Goal: Information Seeking & Learning: Learn about a topic

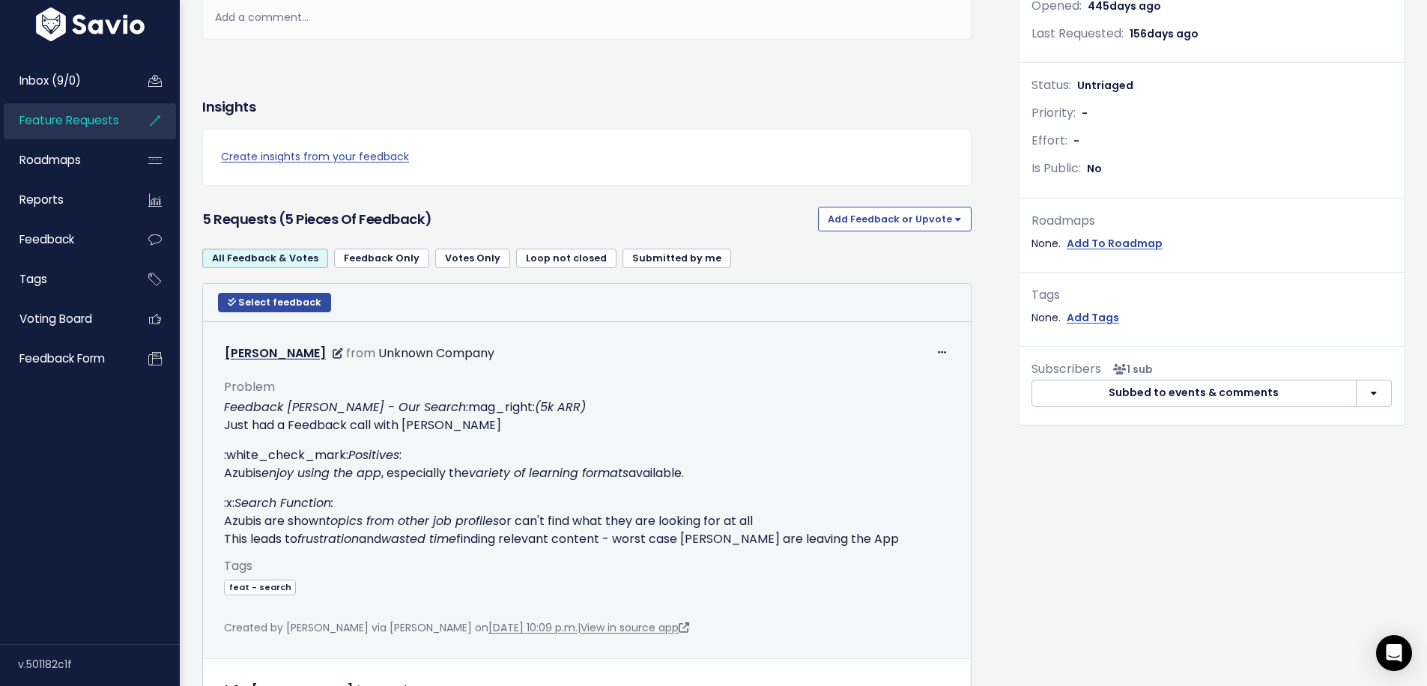
scroll to position [599, 0]
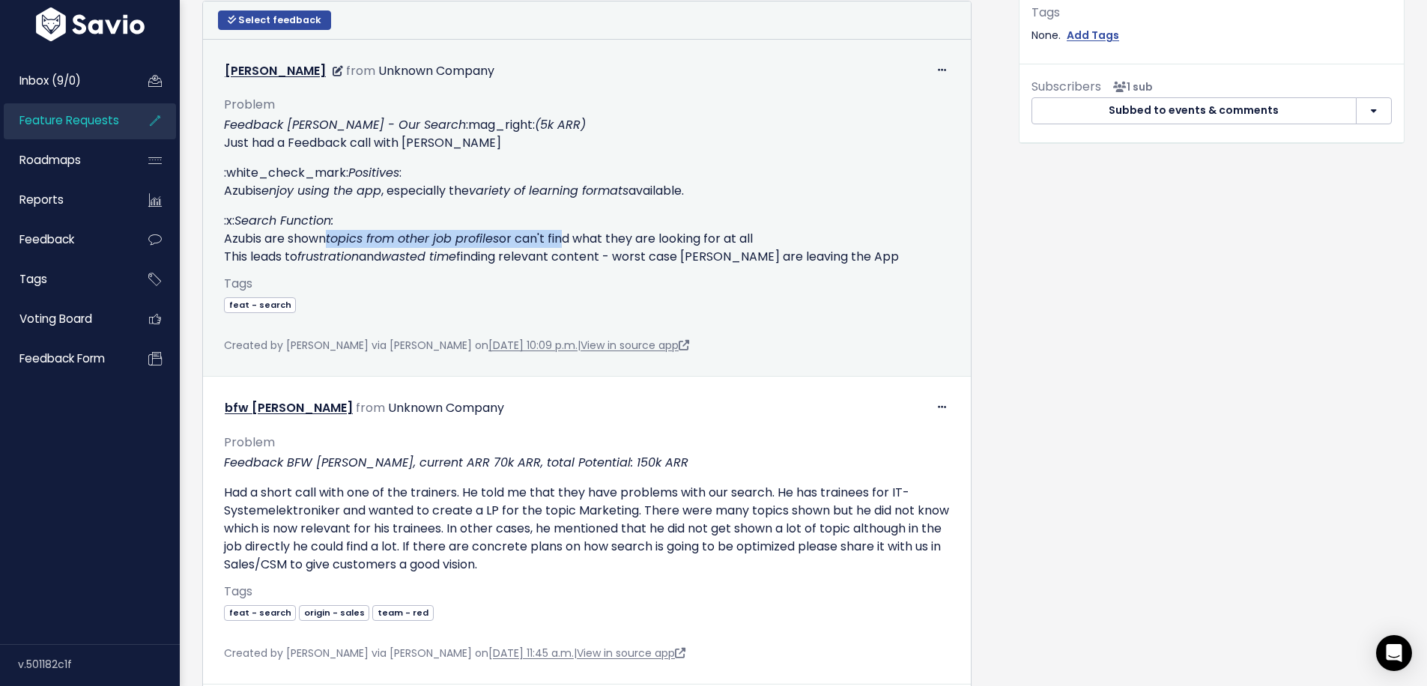
drag, startPoint x: 331, startPoint y: 237, endPoint x: 563, endPoint y: 248, distance: 232.5
click at [563, 248] on p ":x: Search Function: Azubis are shown topics from other job profiles or can't f…" at bounding box center [587, 239] width 726 height 54
drag, startPoint x: 341, startPoint y: 258, endPoint x: 603, endPoint y: 262, distance: 262.2
click at [603, 262] on p ":x: Search Function: Azubis are shown topics from other job profiles or can't f…" at bounding box center [587, 239] width 726 height 54
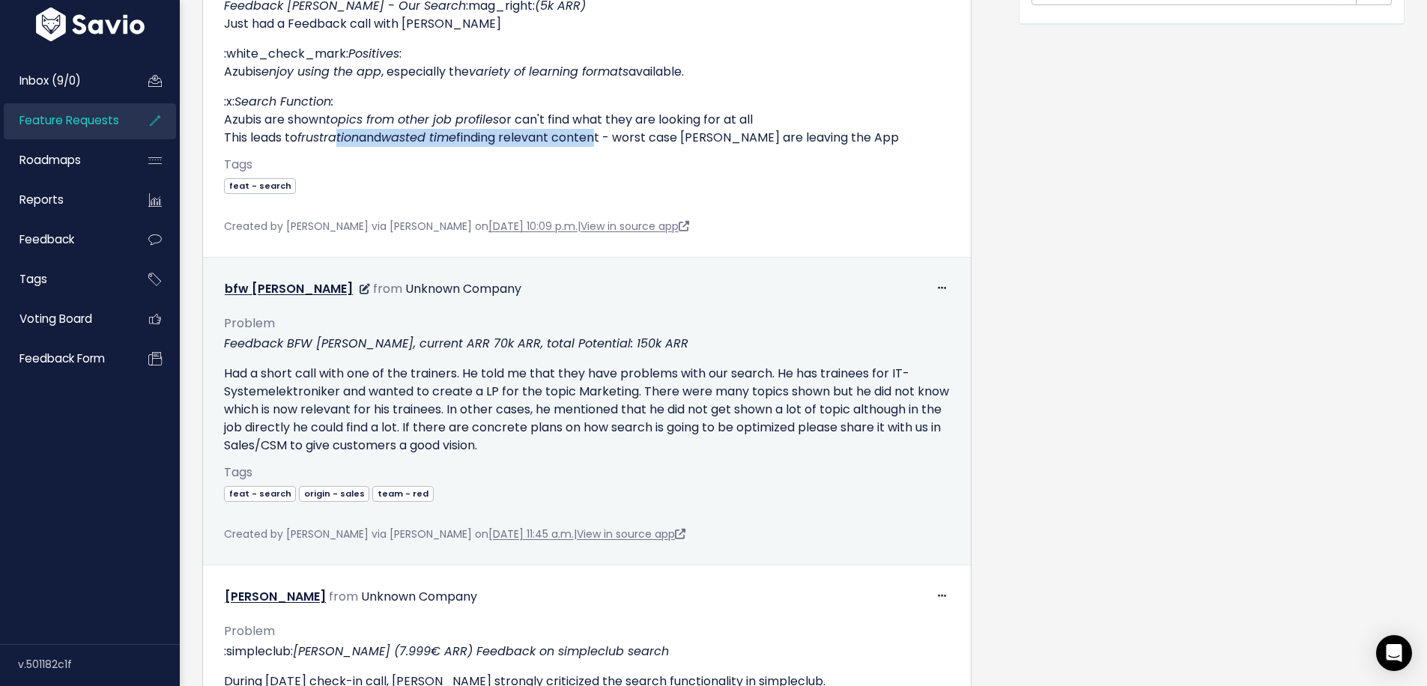
scroll to position [724, 0]
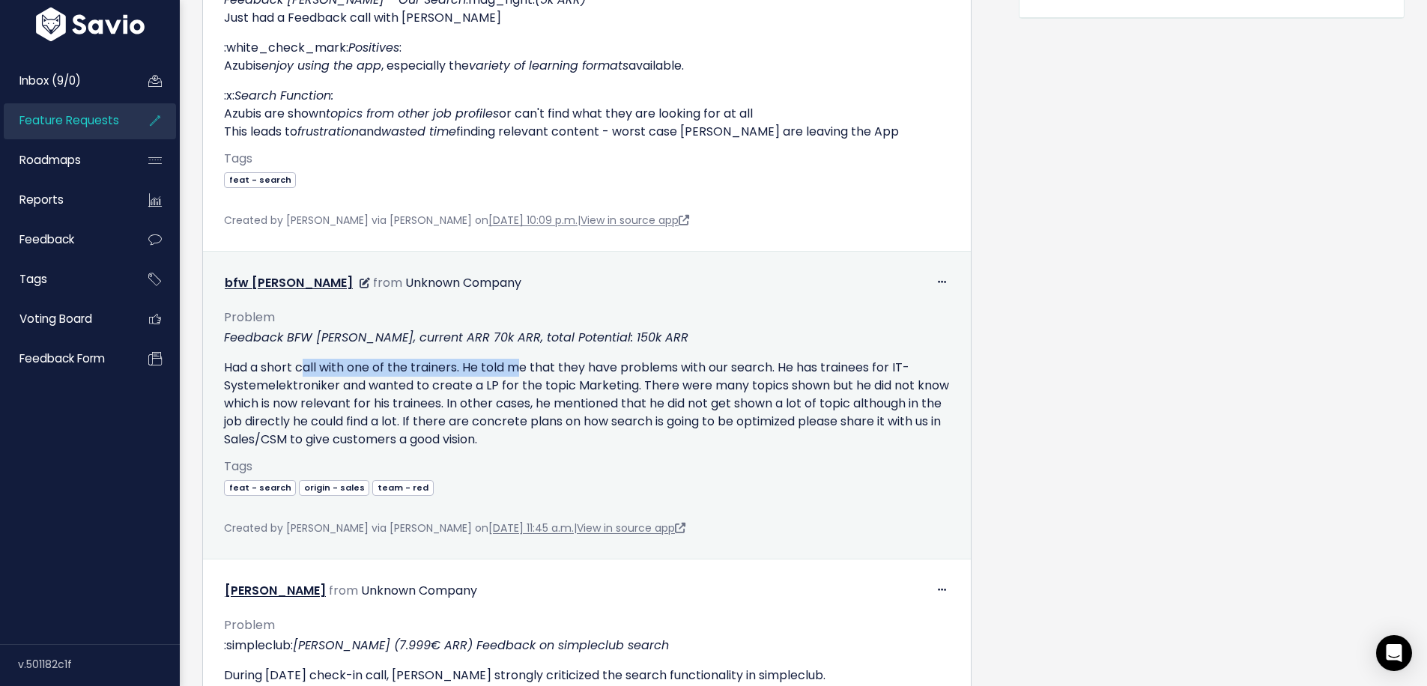
drag, startPoint x: 305, startPoint y: 370, endPoint x: 523, endPoint y: 372, distance: 218.0
click at [523, 372] on p "Had a short call with one of the trainers. He told me that they have problems w…" at bounding box center [587, 404] width 726 height 90
drag, startPoint x: 566, startPoint y: 367, endPoint x: 775, endPoint y: 375, distance: 209.2
click at [775, 375] on p "Had a short call with one of the trainers. He told me that they have problems w…" at bounding box center [587, 404] width 726 height 90
drag, startPoint x: 359, startPoint y: 386, endPoint x: 629, endPoint y: 386, distance: 270.4
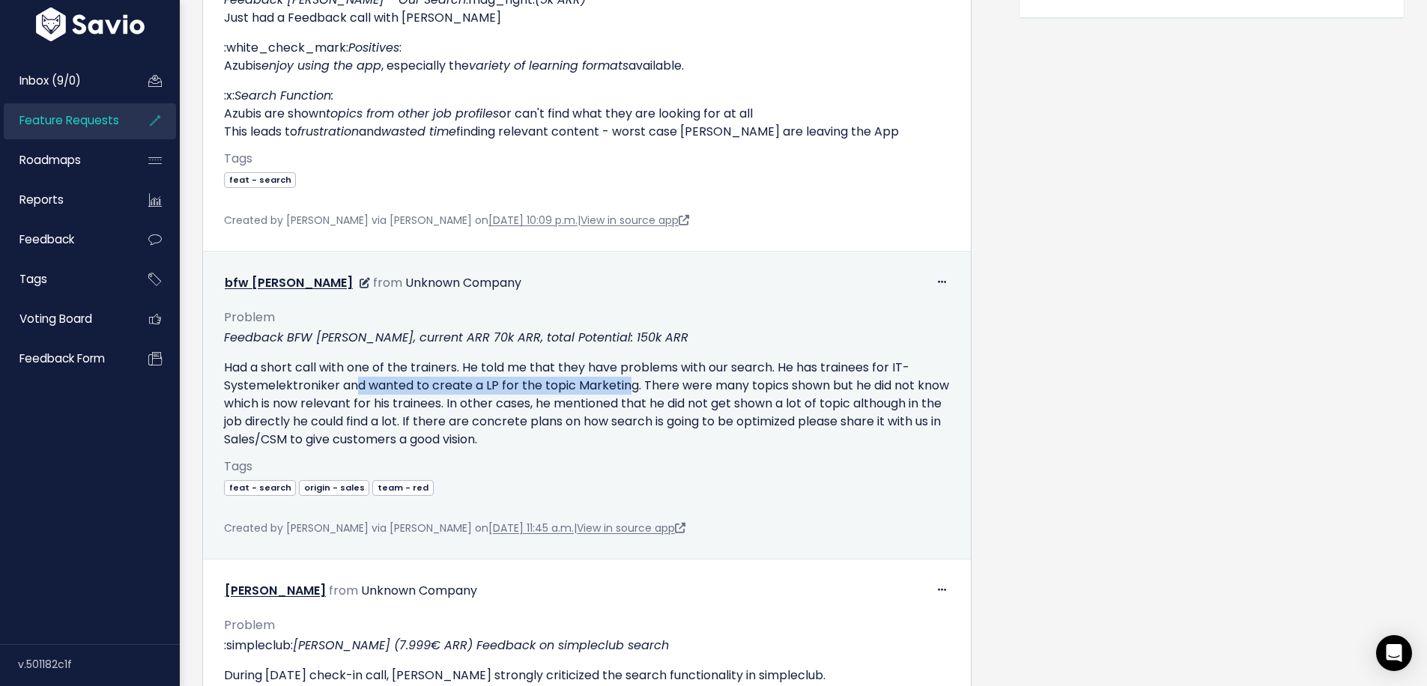
click at [629, 386] on p "Had a short call with one of the trainers. He told me that they have problems w…" at bounding box center [587, 404] width 726 height 90
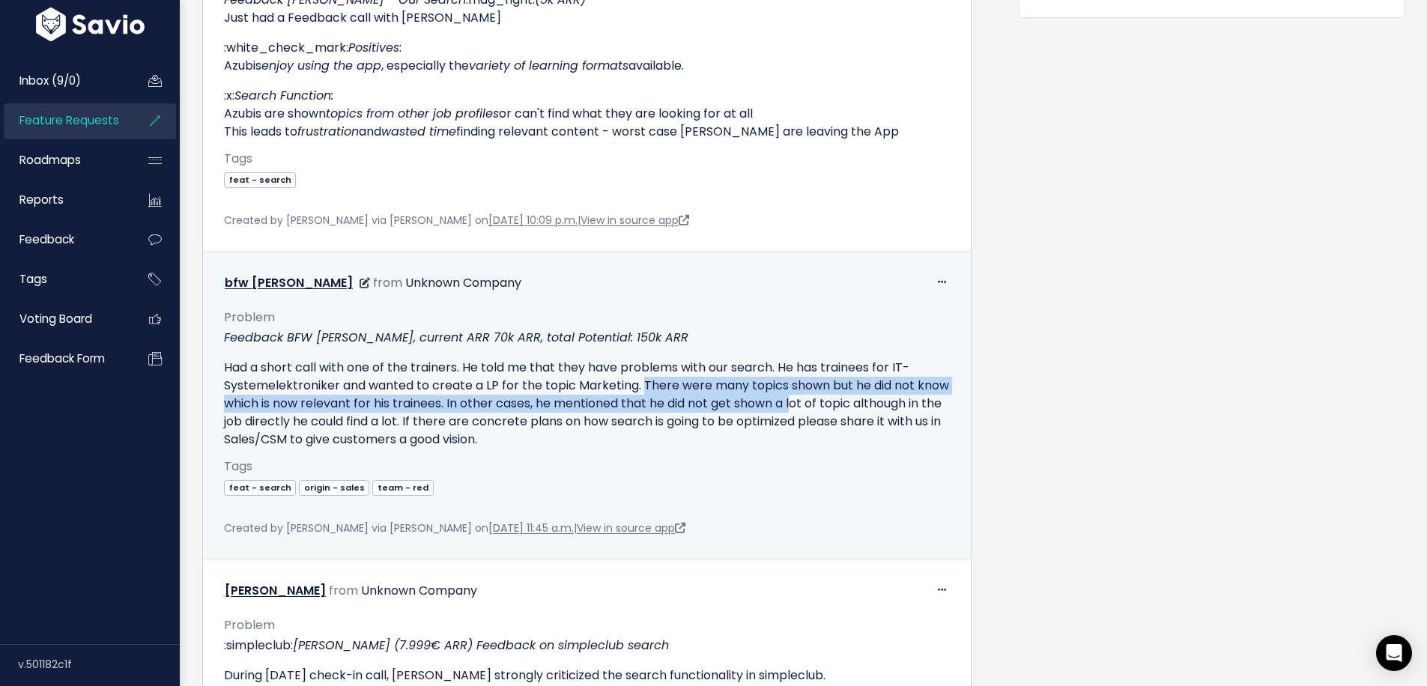
drag, startPoint x: 643, startPoint y: 386, endPoint x: 817, endPoint y: 395, distance: 174.8
click at [830, 395] on p "Had a short call with one of the trainers. He told me that they have problems w…" at bounding box center [587, 404] width 726 height 90
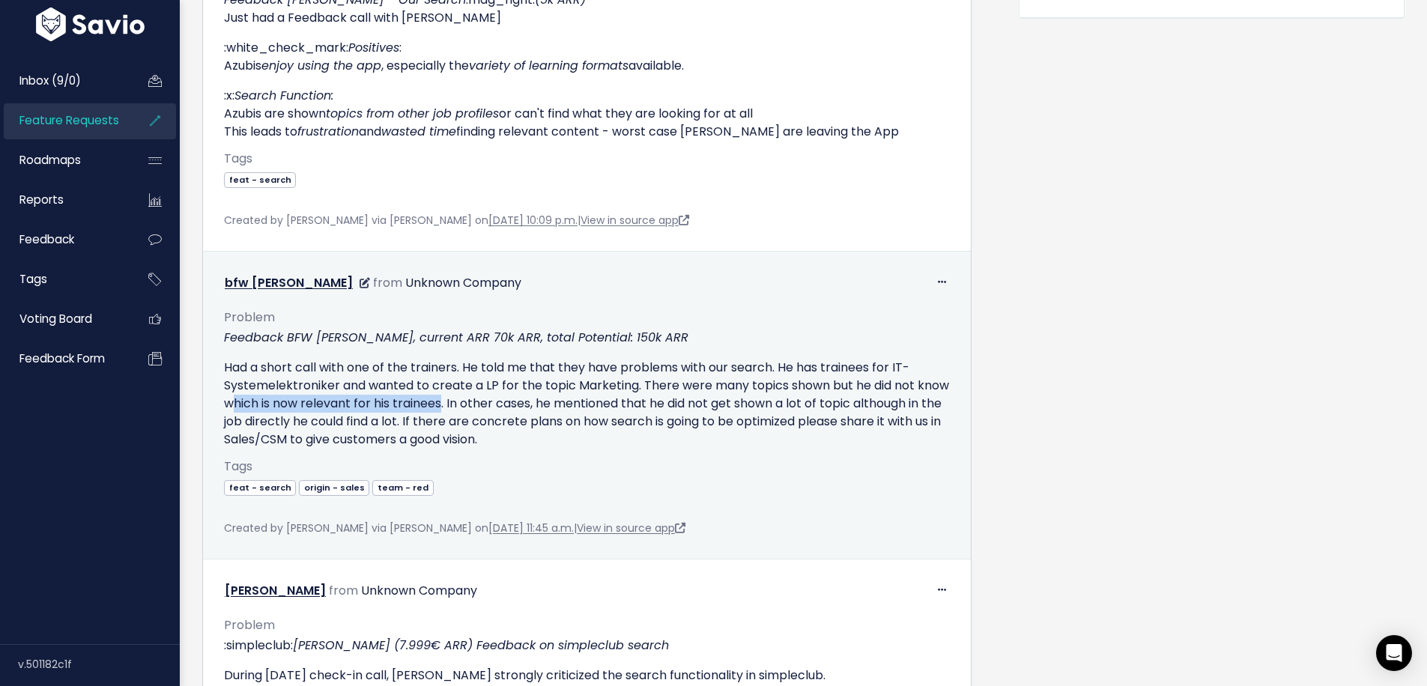
drag, startPoint x: 270, startPoint y: 401, endPoint x: 479, endPoint y: 402, distance: 208.3
click at [479, 402] on p "Had a short call with one of the trainers. He told me that they have problems w…" at bounding box center [587, 404] width 726 height 90
drag, startPoint x: 615, startPoint y: 408, endPoint x: 782, endPoint y: 400, distance: 167.3
click at [853, 406] on p "Had a short call with one of the trainers. He told me that they have problems w…" at bounding box center [587, 404] width 726 height 90
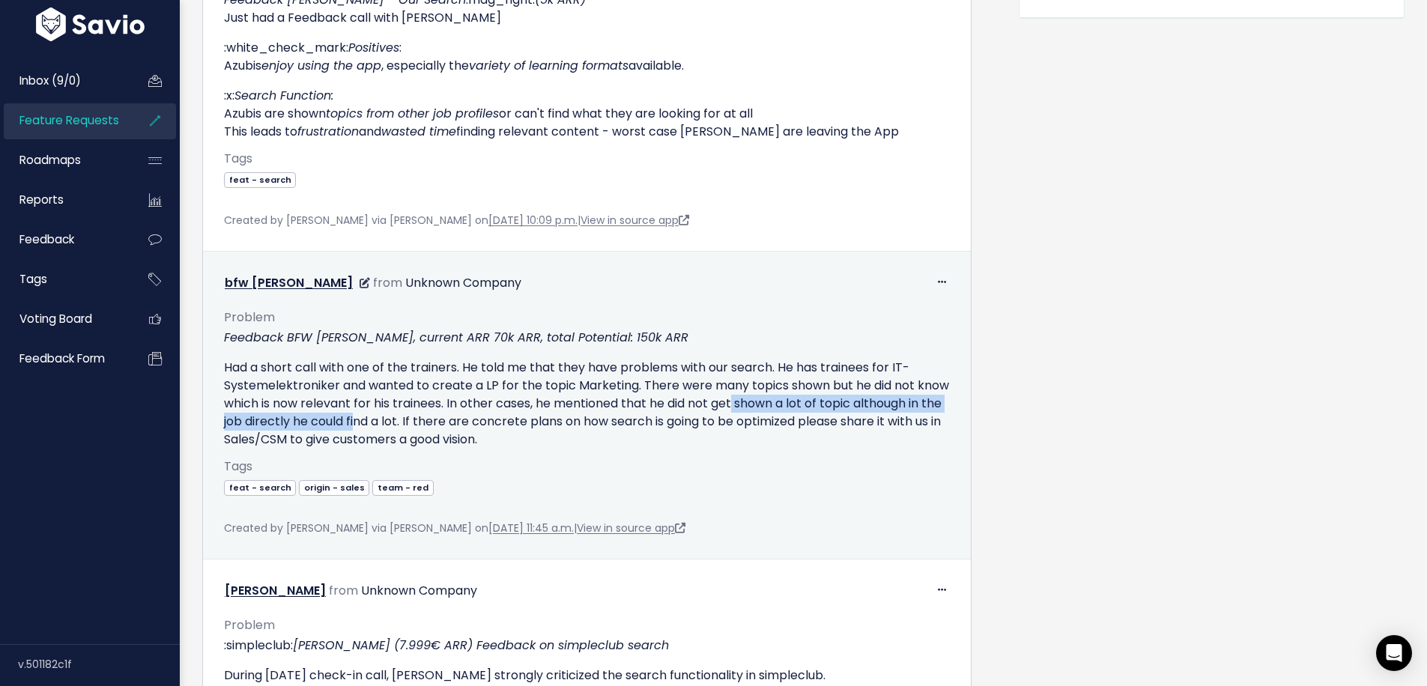
drag, startPoint x: 773, startPoint y: 400, endPoint x: 448, endPoint y: 419, distance: 325.7
click at [448, 419] on p "Had a short call with one of the trainers. He told me that they have problems w…" at bounding box center [587, 404] width 726 height 90
click at [414, 421] on p "Had a short call with one of the trainers. He told me that they have problems w…" at bounding box center [587, 404] width 726 height 90
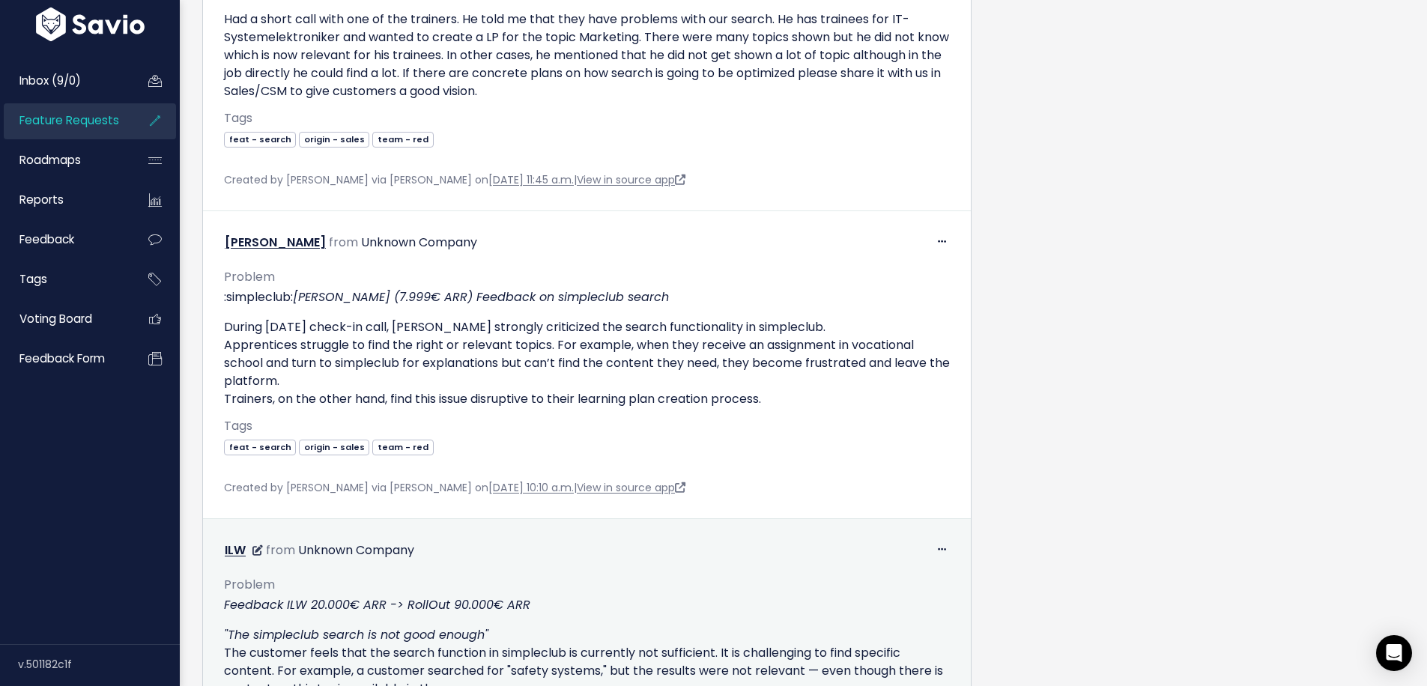
scroll to position [1179, 0]
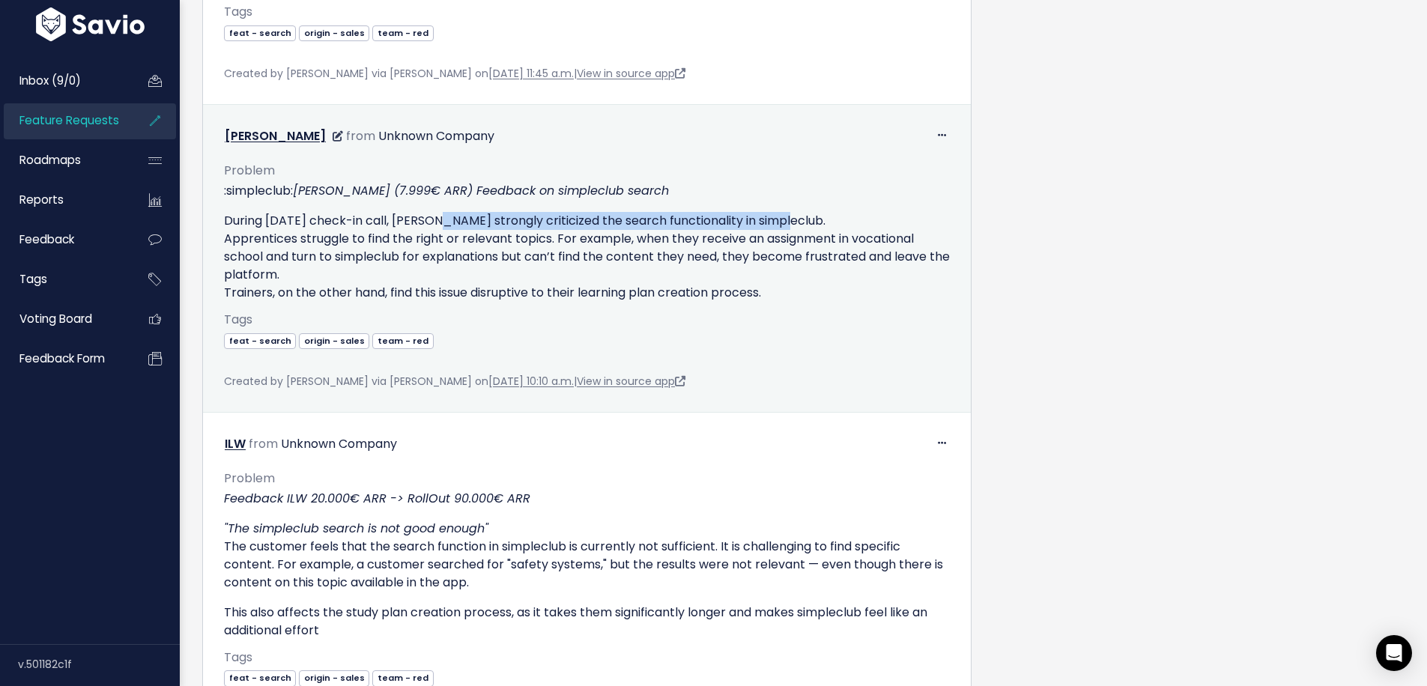
drag, startPoint x: 438, startPoint y: 220, endPoint x: 781, endPoint y: 220, distance: 343.1
click at [781, 220] on p "During yesterday's check-in call, Manss strongly criticized the search function…" at bounding box center [587, 257] width 726 height 90
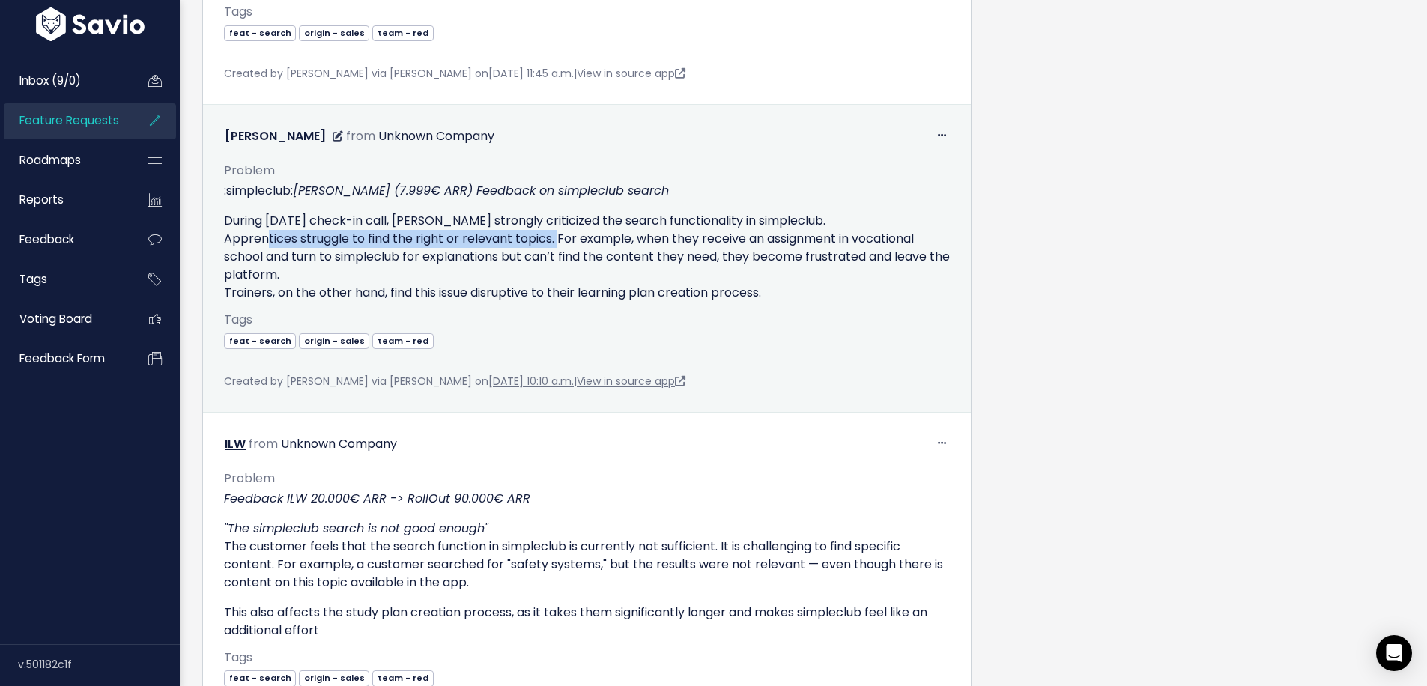
drag, startPoint x: 264, startPoint y: 238, endPoint x: 551, endPoint y: 238, distance: 286.9
click at [554, 235] on p "During yesterday's check-in call, Manss strongly criticized the search function…" at bounding box center [587, 257] width 726 height 90
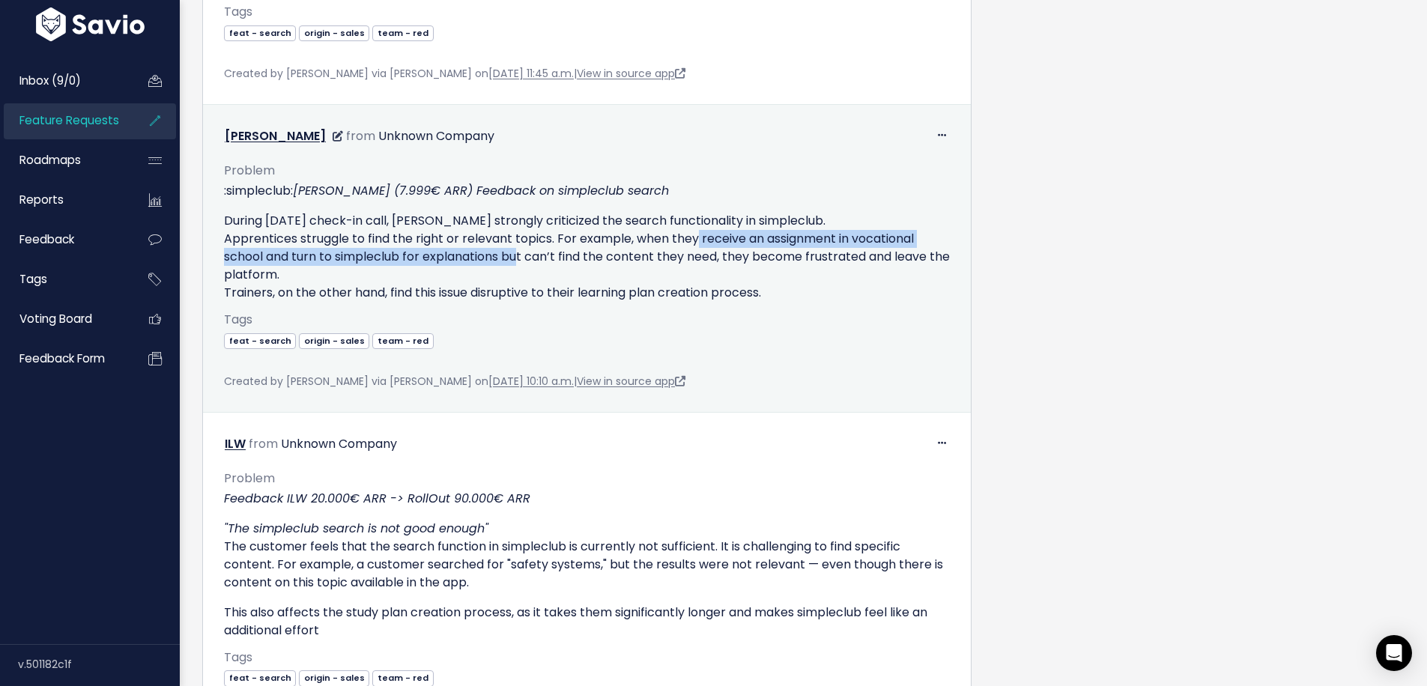
drag, startPoint x: 691, startPoint y: 240, endPoint x: 498, endPoint y: 254, distance: 193.0
click at [508, 256] on p "During yesterday's check-in call, Manss strongly criticized the search function…" at bounding box center [587, 257] width 726 height 90
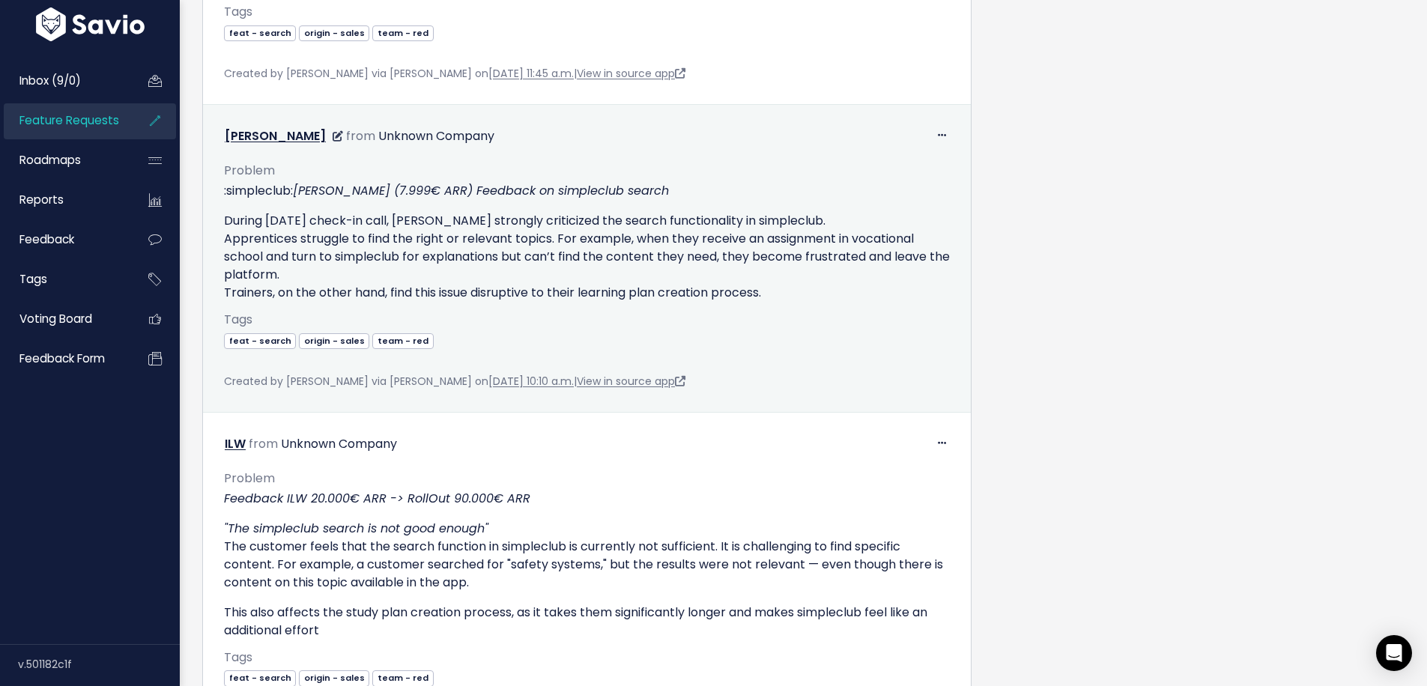
click at [536, 255] on p "During yesterday's check-in call, Manss strongly criticized the search function…" at bounding box center [587, 257] width 726 height 90
drag, startPoint x: 521, startPoint y: 255, endPoint x: 775, endPoint y: 248, distance: 254.8
click at [786, 250] on p "During yesterday's check-in call, Manss strongly criticized the search function…" at bounding box center [587, 257] width 726 height 90
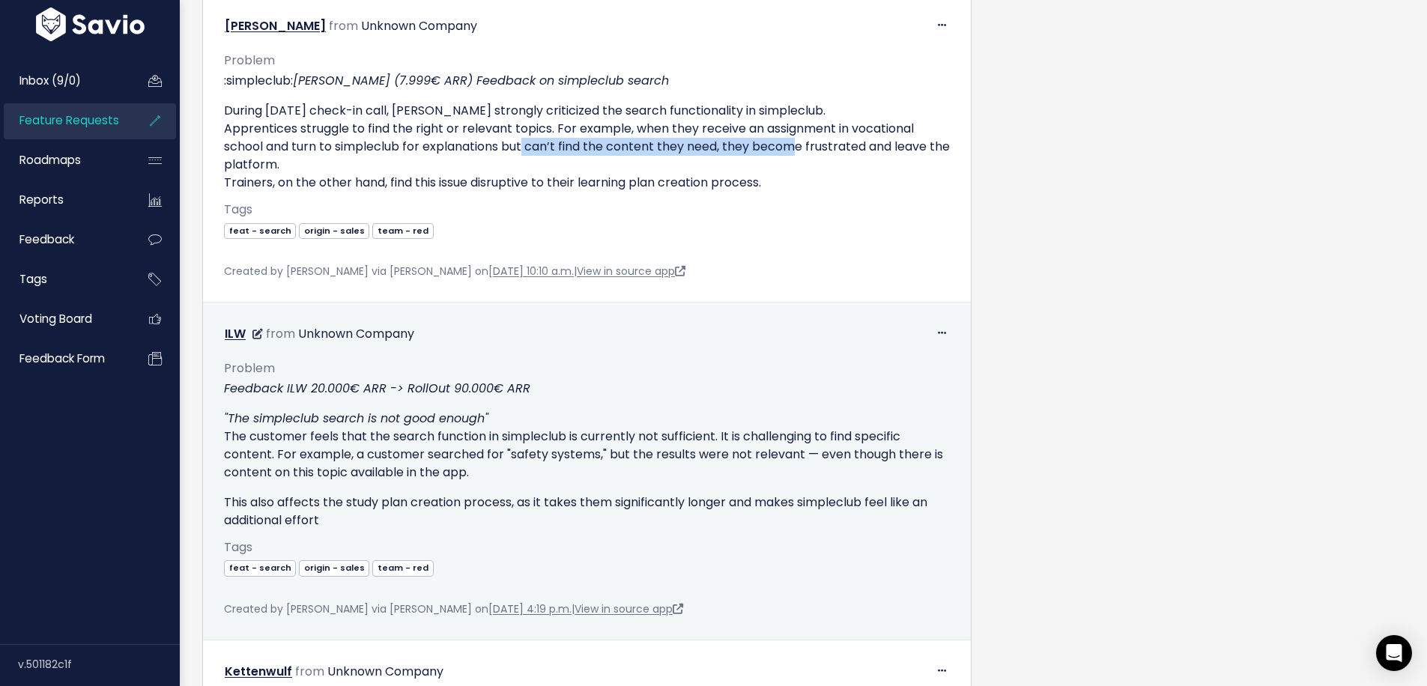
scroll to position [1354, 0]
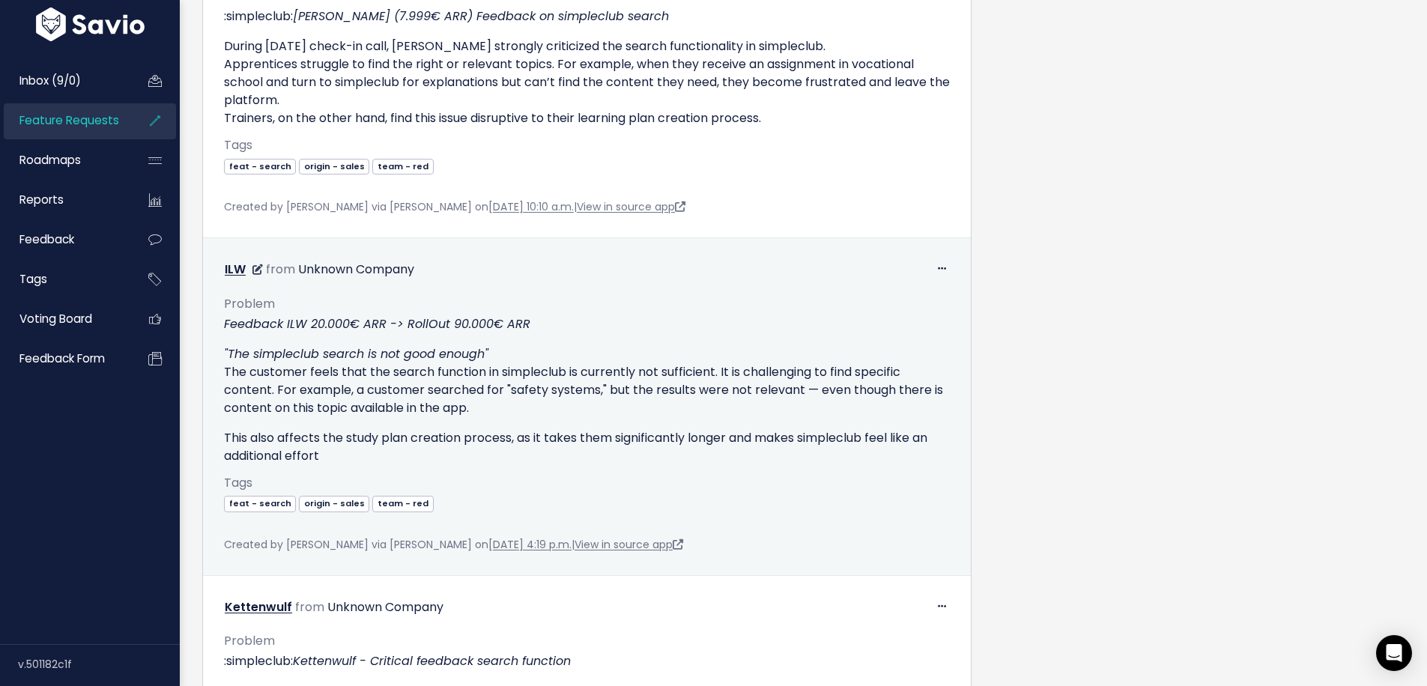
click at [297, 360] on em ""The simpleclub search is not good enough"" at bounding box center [356, 353] width 264 height 17
drag, startPoint x: 228, startPoint y: 375, endPoint x: 723, endPoint y: 372, distance: 494.5
click at [723, 372] on p ""The simpleclub search is not good enough" The customer feels that the search f…" at bounding box center [587, 381] width 726 height 72
drag, startPoint x: 230, startPoint y: 393, endPoint x: 267, endPoint y: 393, distance: 37.5
click at [268, 393] on p ""The simpleclub search is not good enough" The customer feels that the search f…" at bounding box center [587, 381] width 726 height 72
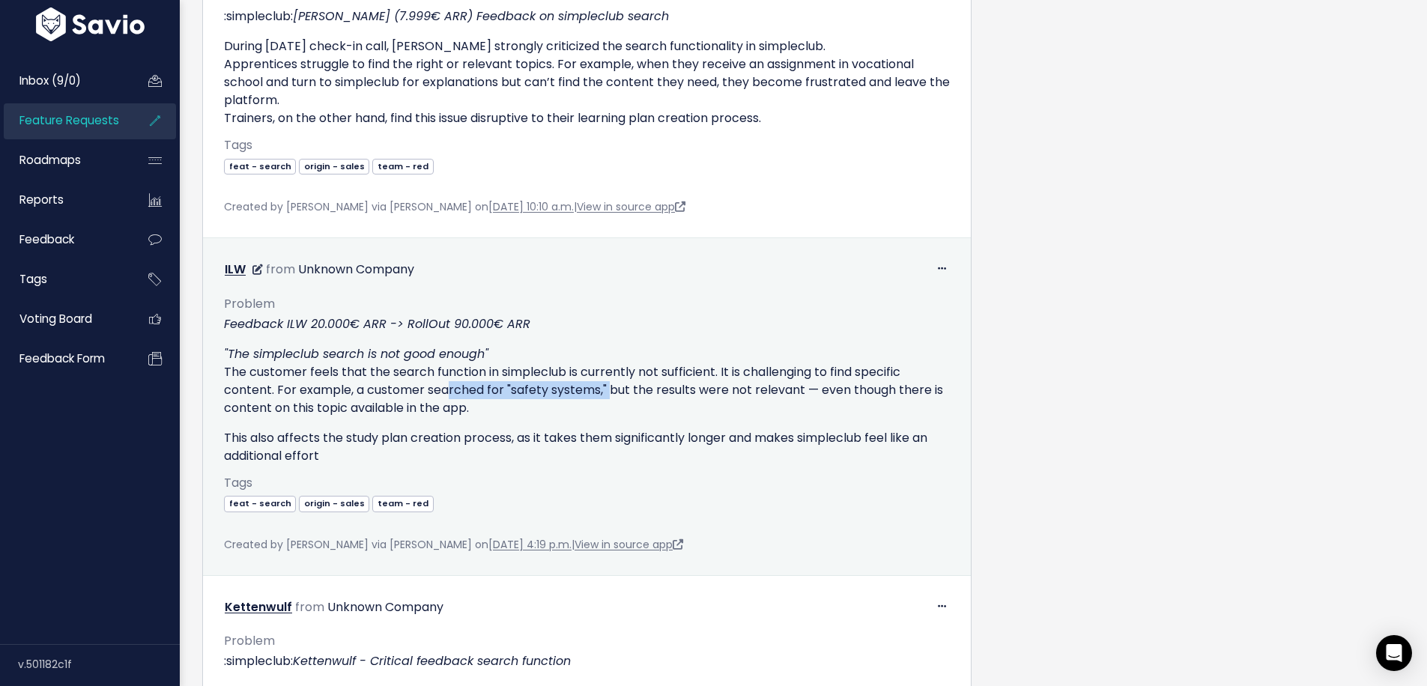
drag, startPoint x: 440, startPoint y: 387, endPoint x: 607, endPoint y: 389, distance: 167.1
click at [607, 389] on p ""The simpleclub search is not good enough" The customer feels that the search f…" at bounding box center [587, 381] width 726 height 72
drag, startPoint x: 622, startPoint y: 392, endPoint x: 876, endPoint y: 404, distance: 254.2
click at [876, 404] on p ""The simpleclub search is not good enough" The customer feels that the search f…" at bounding box center [587, 381] width 726 height 72
drag, startPoint x: 346, startPoint y: 437, endPoint x: 521, endPoint y: 443, distance: 174.7
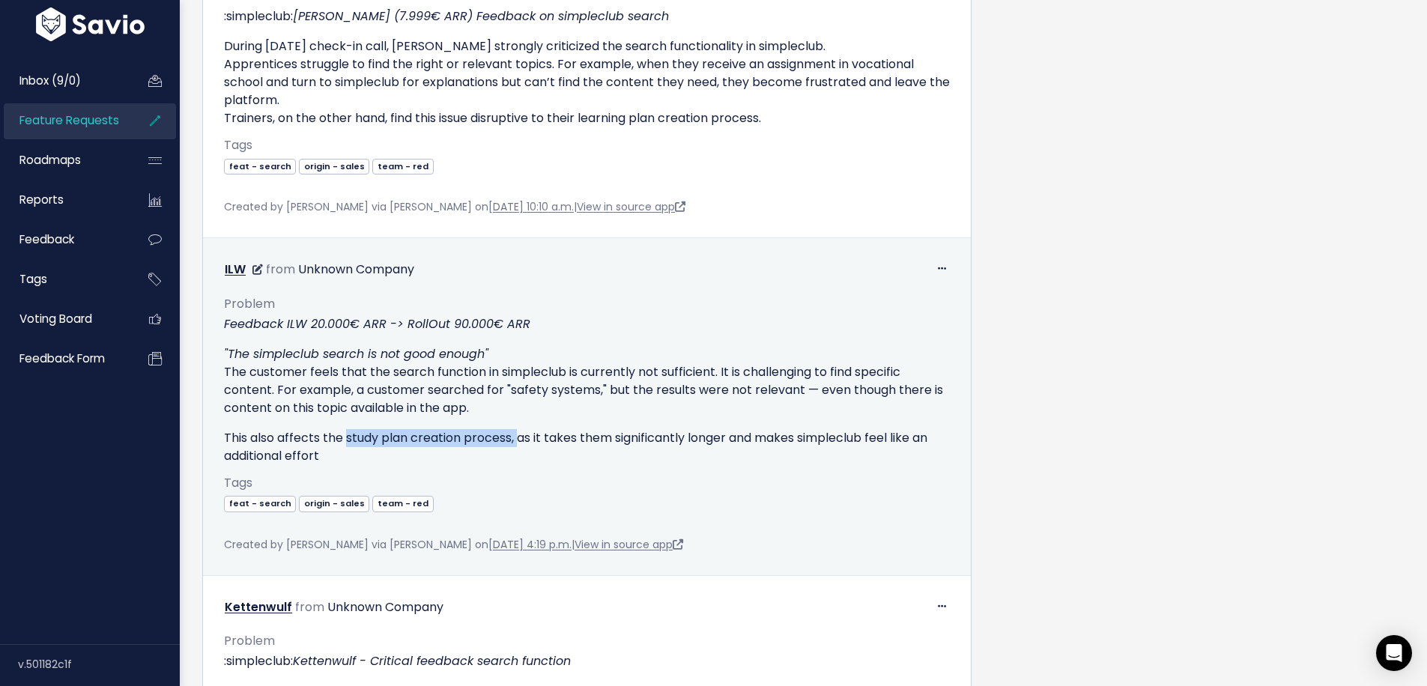
click at [521, 443] on p "This also affects the study plan creation process, as it takes them significant…" at bounding box center [587, 447] width 726 height 36
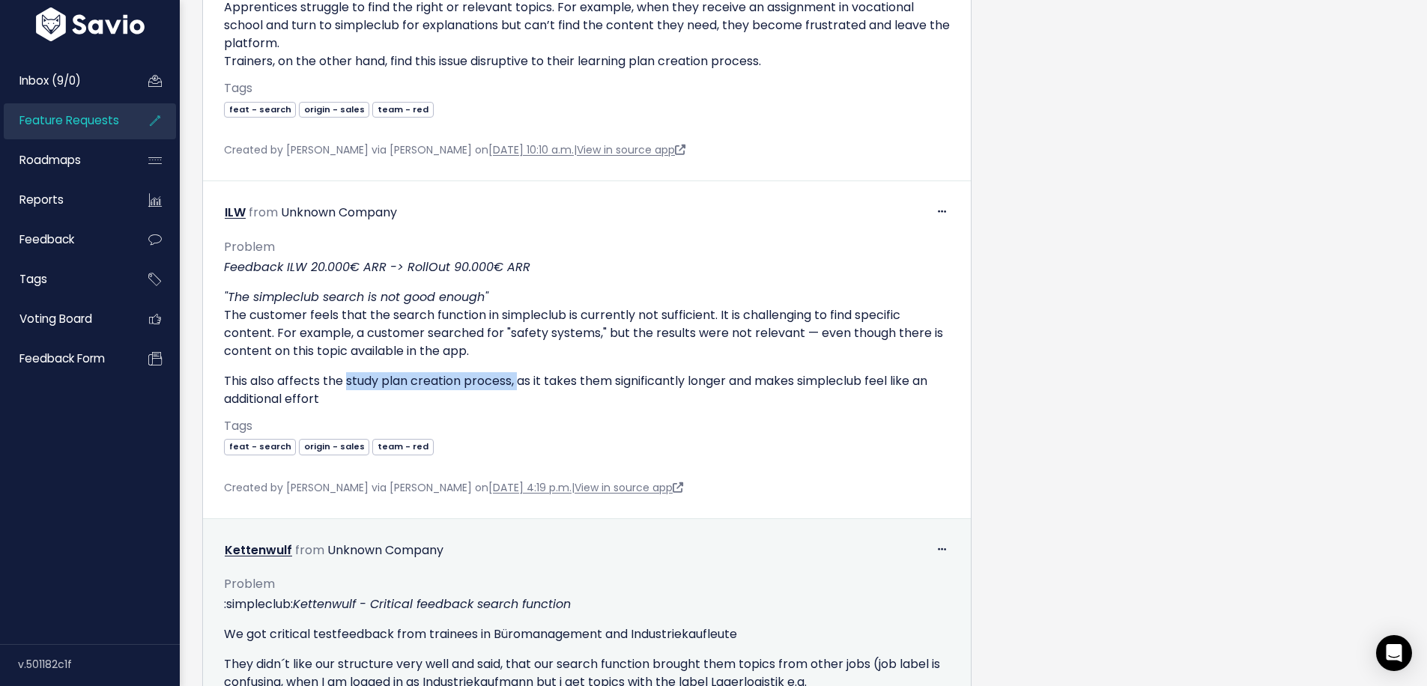
scroll to position [1546, 0]
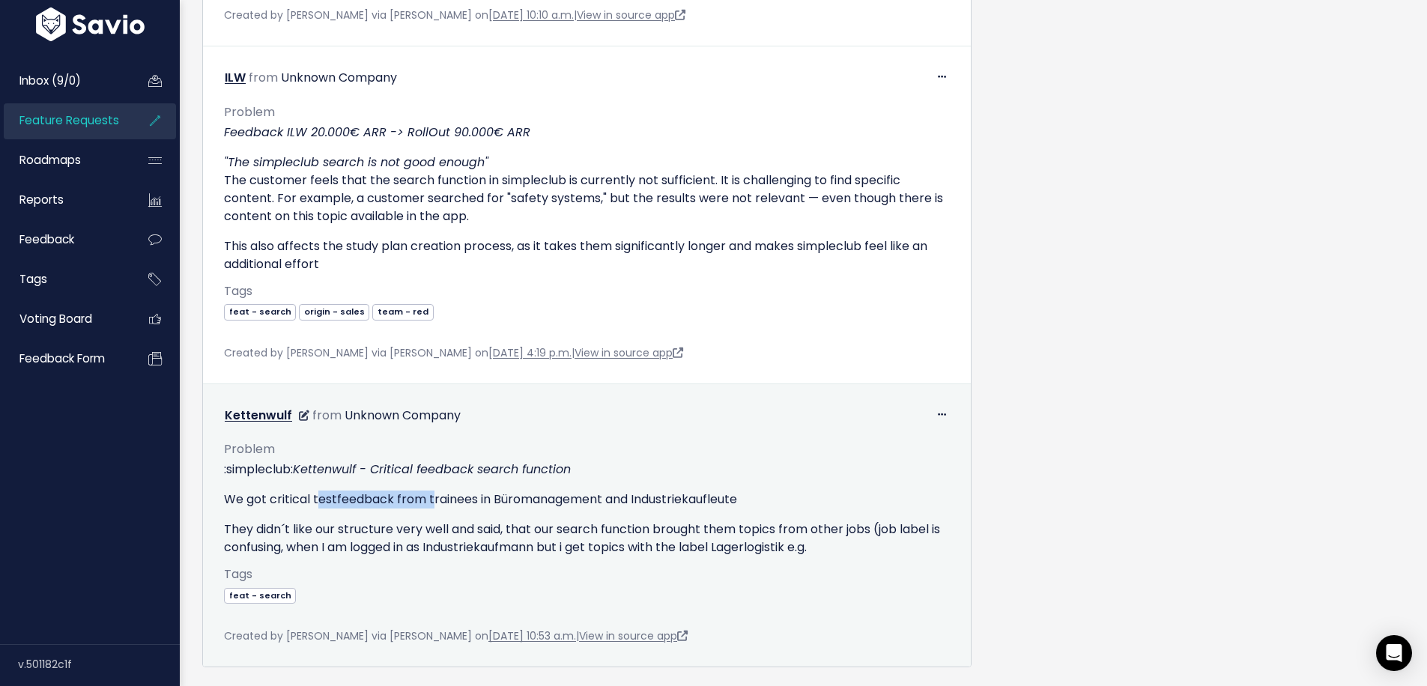
drag, startPoint x: 321, startPoint y: 499, endPoint x: 429, endPoint y: 499, distance: 107.9
click at [429, 499] on p "We got critical testfeedback from trainees in Büromanagement and Industriekaufl…" at bounding box center [587, 500] width 726 height 18
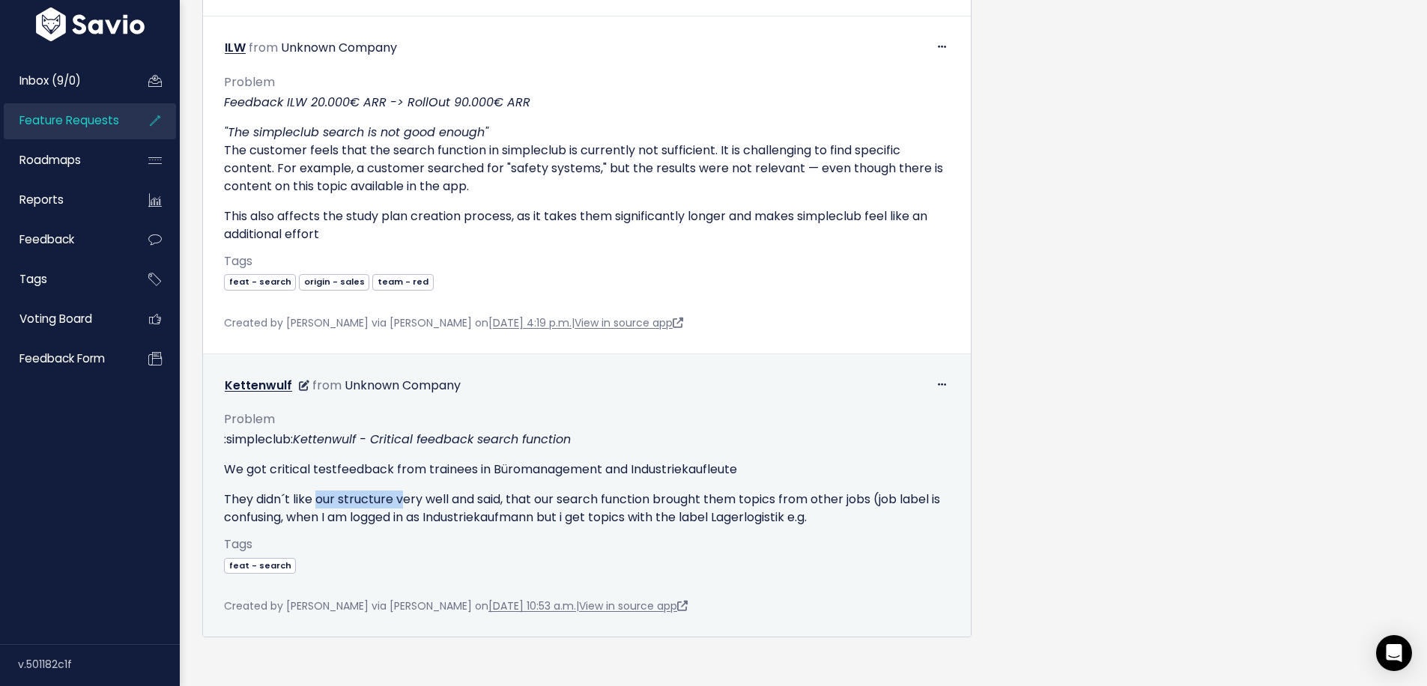
scroll to position [1576, 0]
drag, startPoint x: 315, startPoint y: 500, endPoint x: 479, endPoint y: 503, distance: 164.1
click at [479, 503] on p "They didn´t like our structure very well and said, that our search function bro…" at bounding box center [587, 508] width 726 height 36
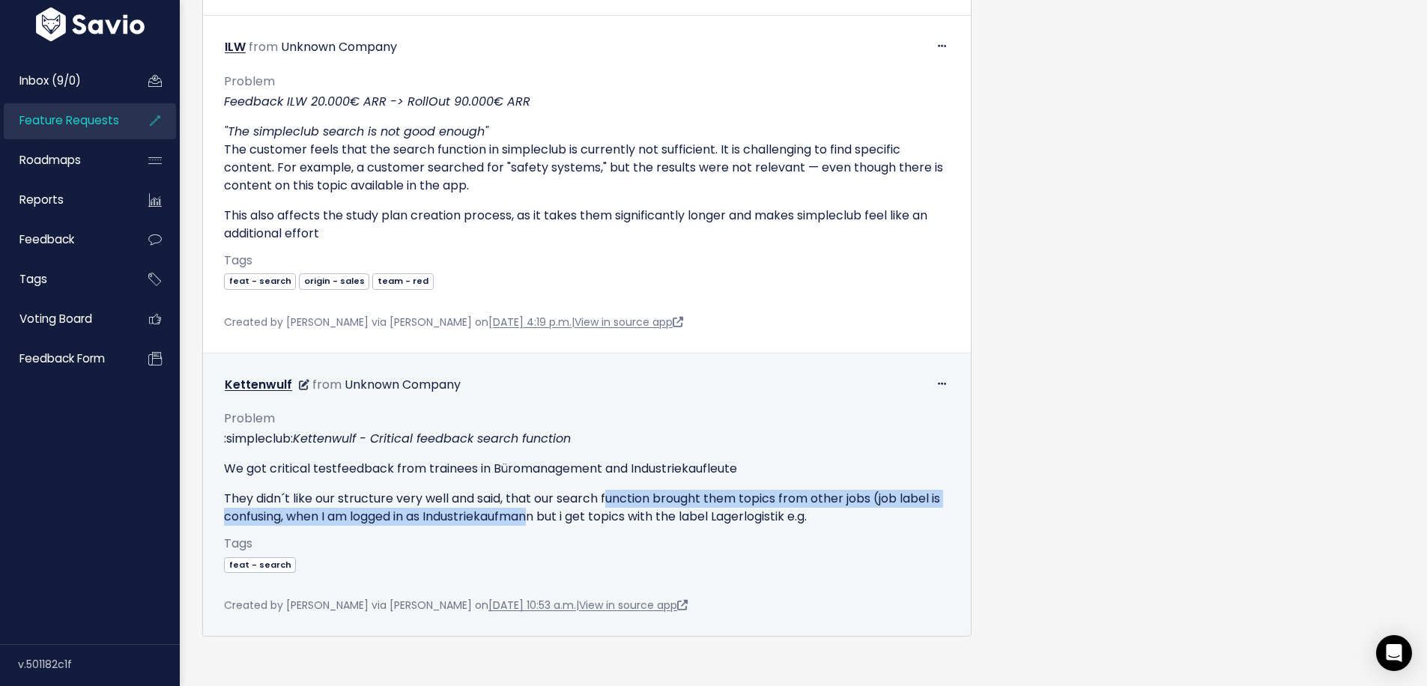
drag, startPoint x: 608, startPoint y: 500, endPoint x: 546, endPoint y: 517, distance: 63.8
click at [546, 517] on p "They didn´t like our structure very well and said, that our search function bro…" at bounding box center [587, 508] width 726 height 36
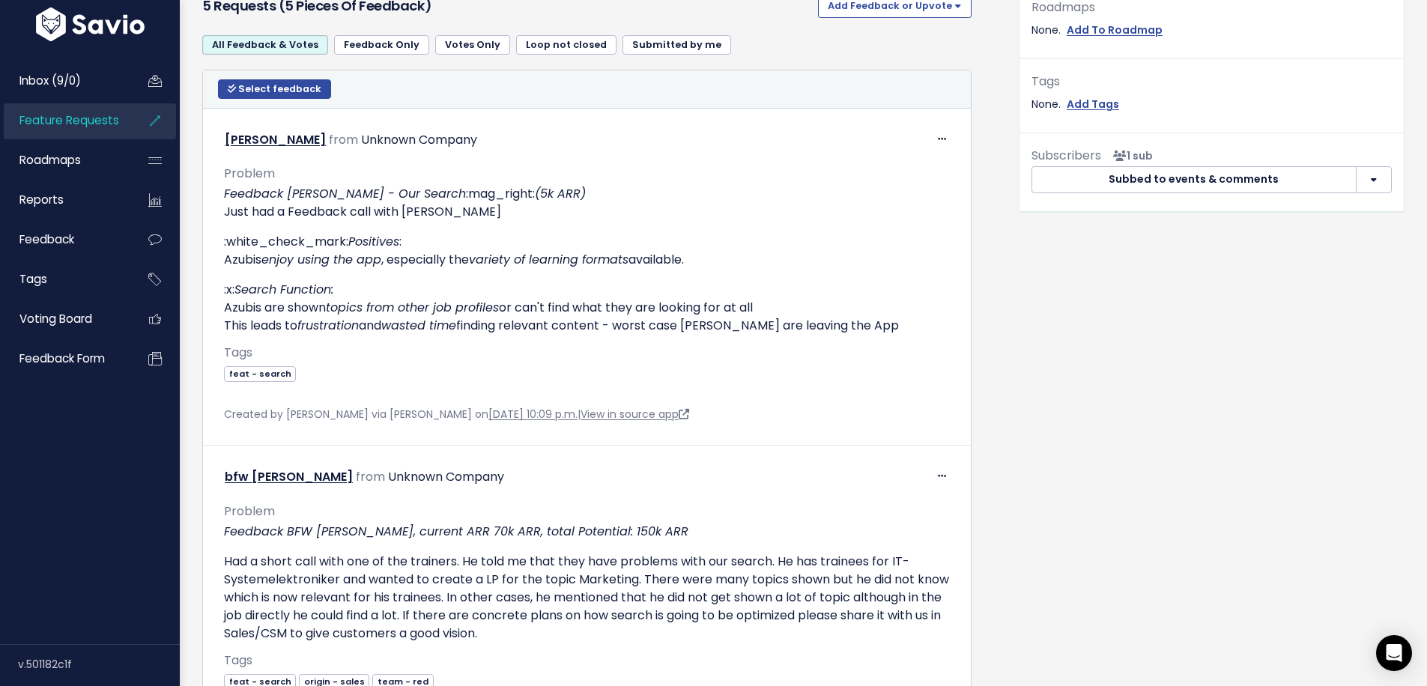
scroll to position [0, 0]
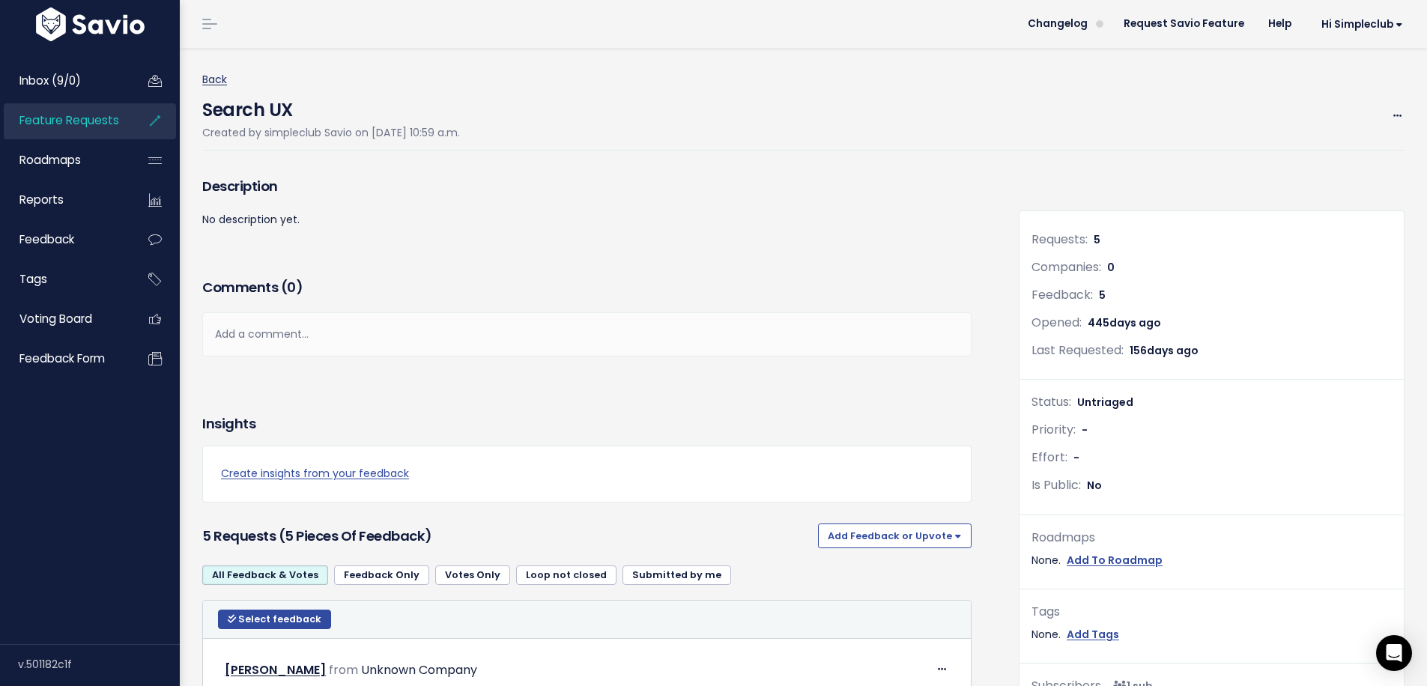
click at [210, 73] on link "Back" at bounding box center [214, 79] width 25 height 15
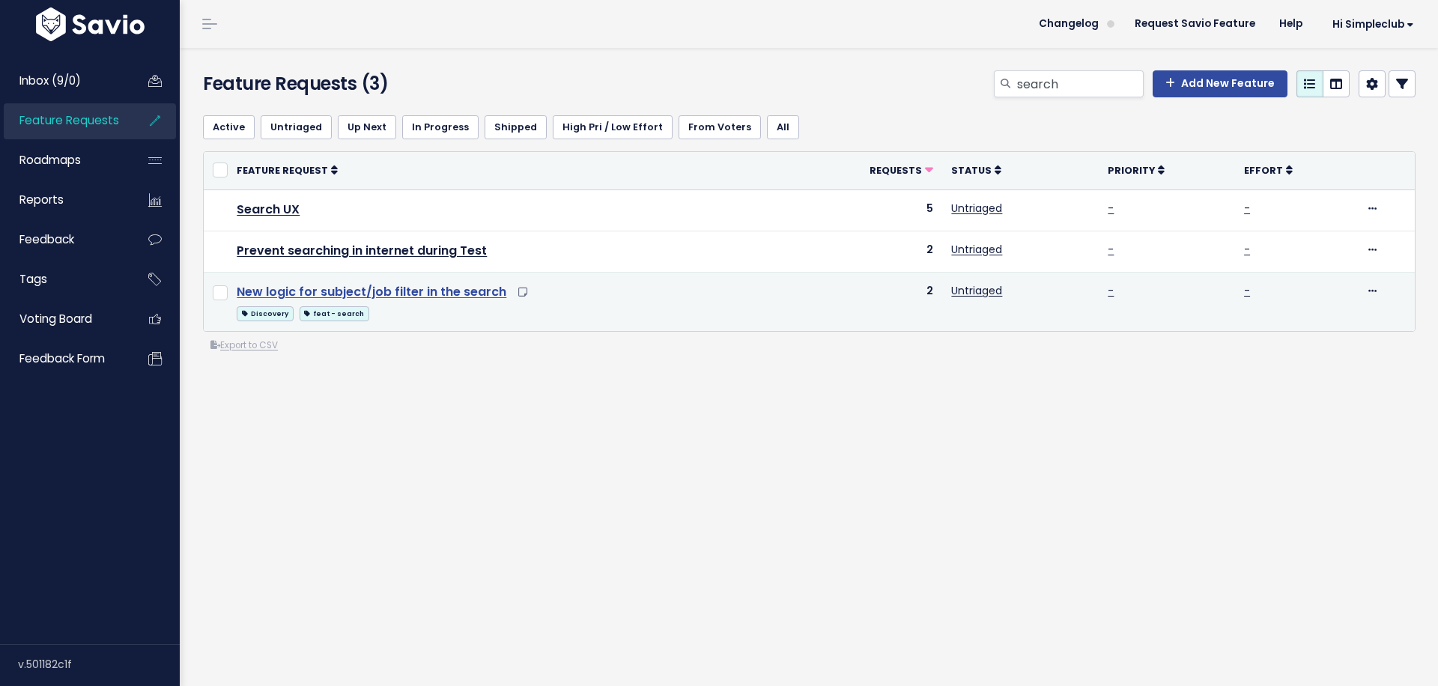
click at [367, 288] on link "New logic for subject/job filter in the search" at bounding box center [372, 291] width 270 height 17
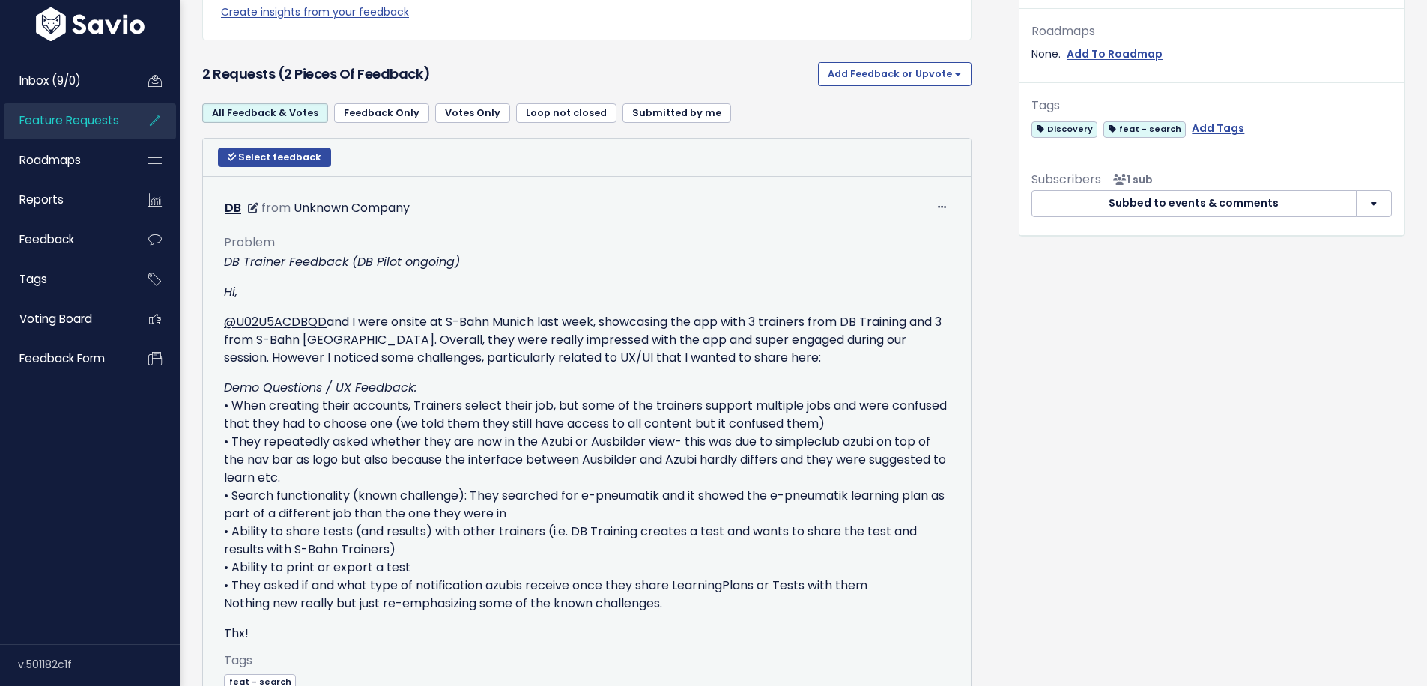
scroll to position [575, 0]
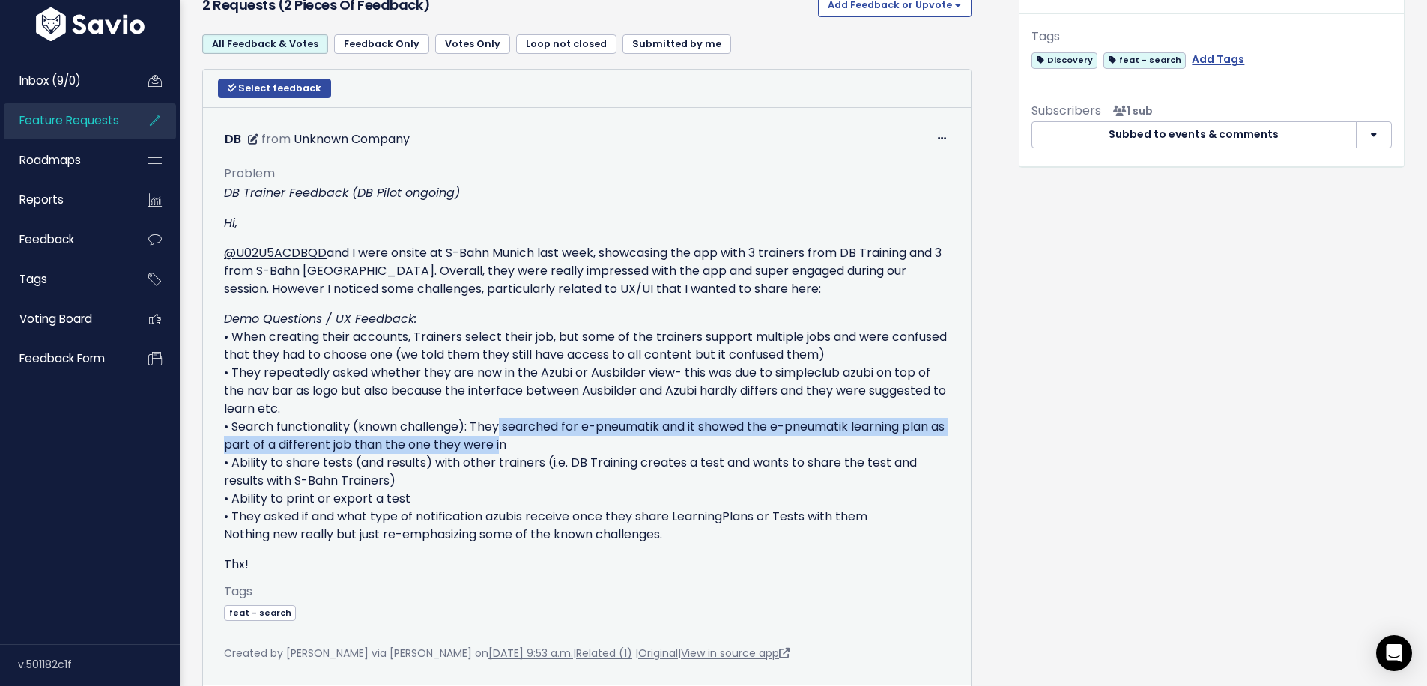
drag, startPoint x: 494, startPoint y: 425, endPoint x: 512, endPoint y: 447, distance: 28.8
click at [512, 447] on p "Demo Questions / UX Feedback: • When creating their accounts, Trainers select t…" at bounding box center [587, 427] width 726 height 234
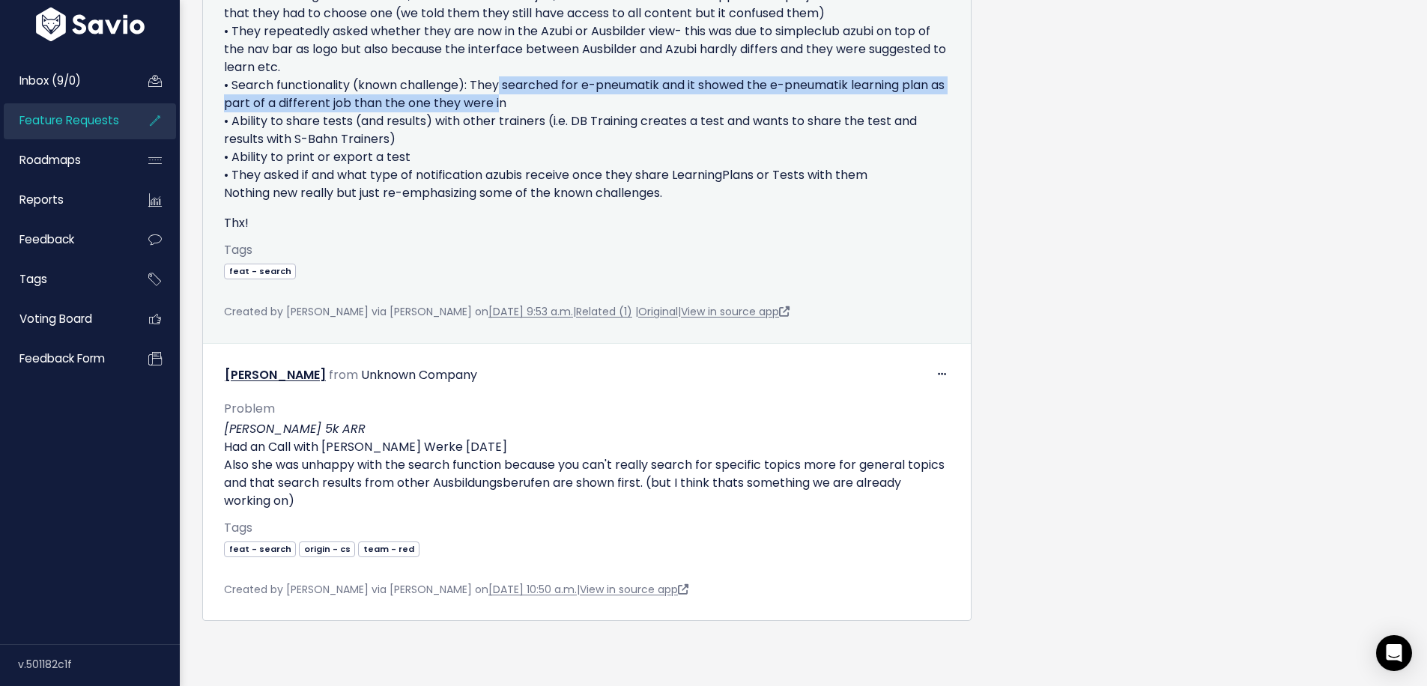
scroll to position [939, 0]
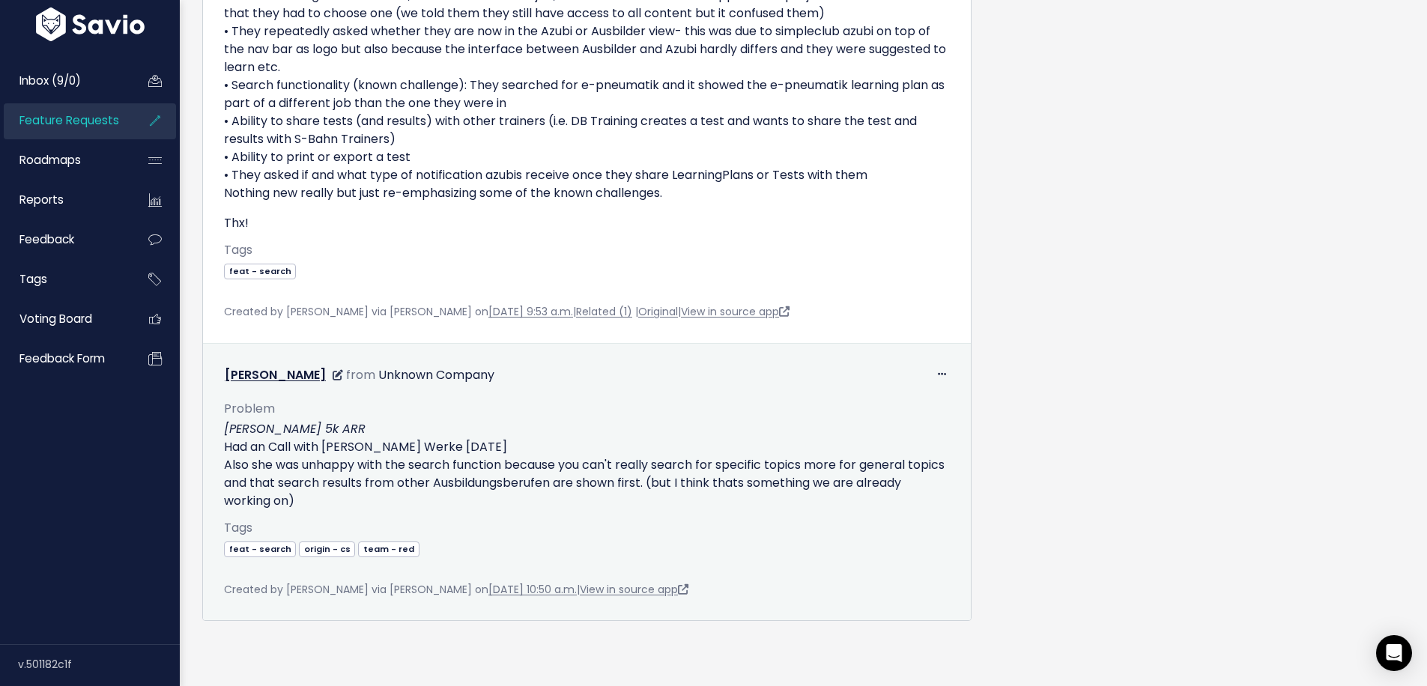
click at [518, 438] on p "Krause 5k ARR Had an Call with Krause Werke today Also she was unhappy with the…" at bounding box center [587, 465] width 726 height 90
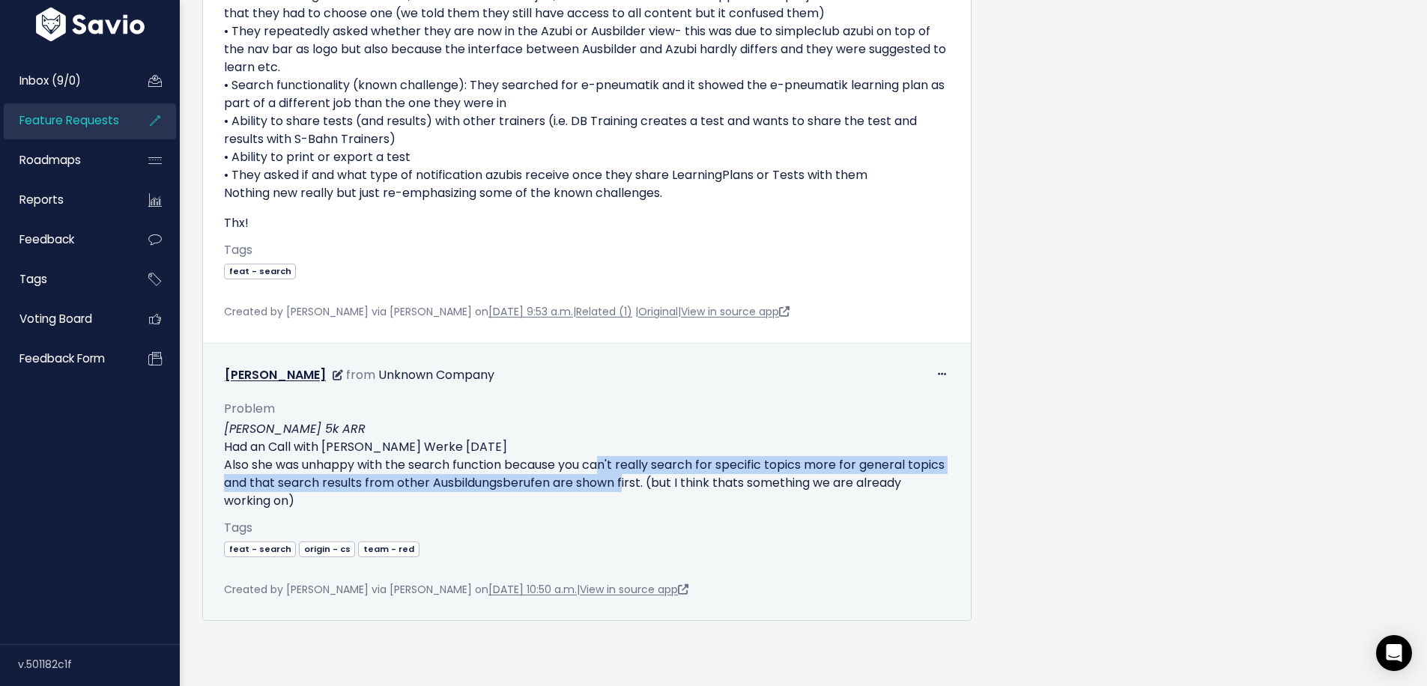
drag, startPoint x: 599, startPoint y: 446, endPoint x: 662, endPoint y: 460, distance: 64.5
click at [662, 460] on p "Krause 5k ARR Had an Call with Krause Werke today Also she was unhappy with the…" at bounding box center [587, 465] width 726 height 90
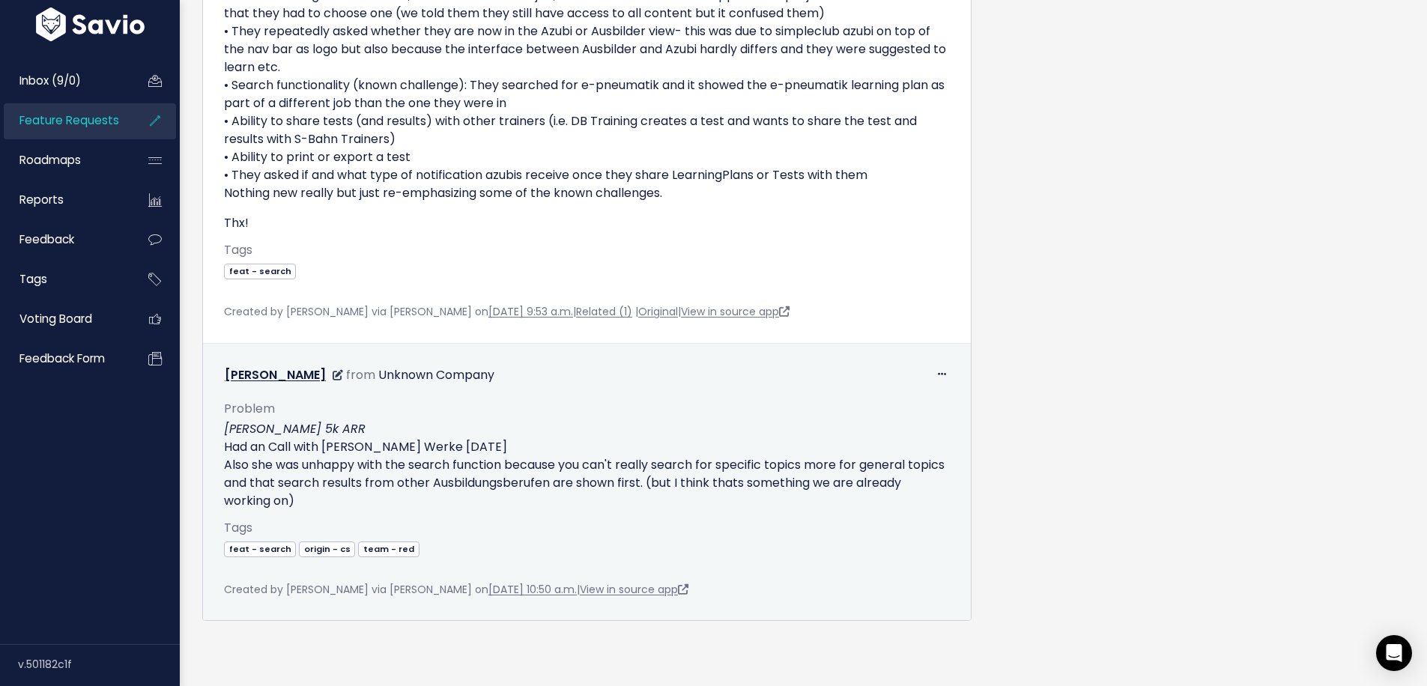
click at [555, 548] on div "Tags feat - search origin - cs team - red" at bounding box center [587, 549] width 726 height 63
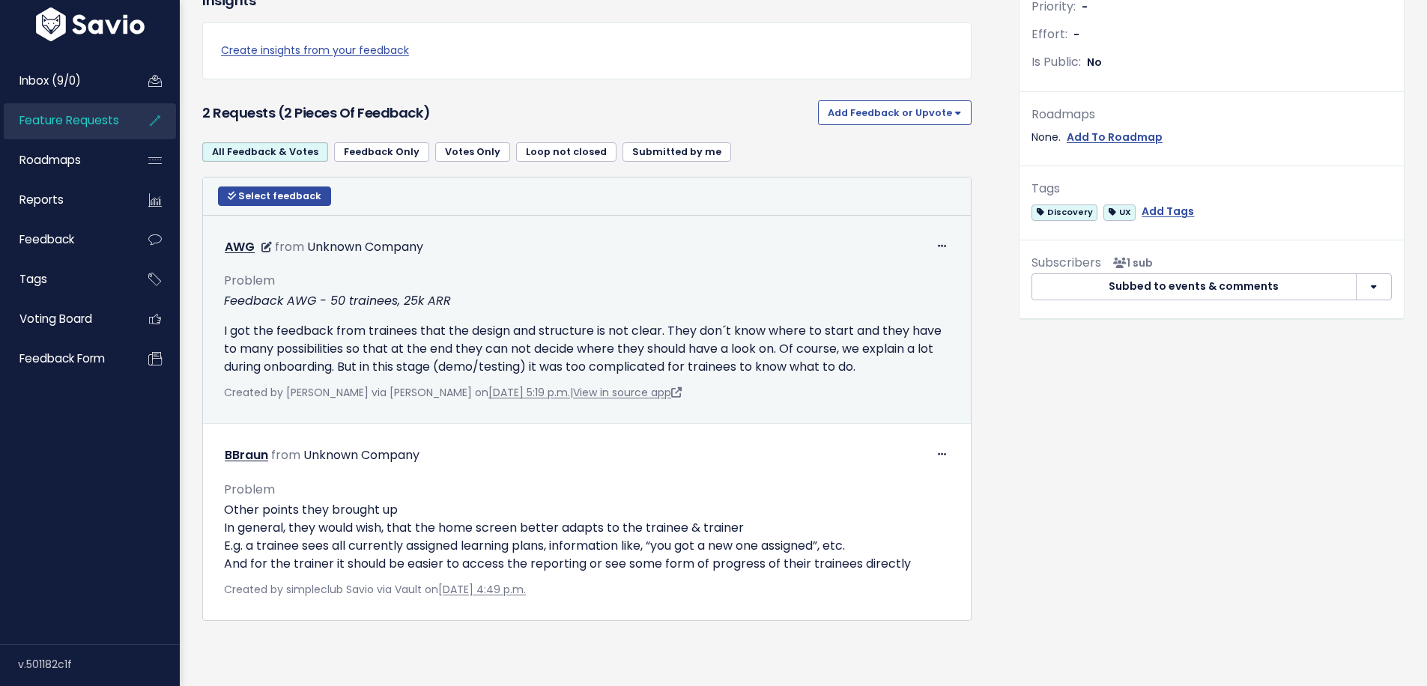
scroll to position [446, 0]
drag, startPoint x: 352, startPoint y: 312, endPoint x: 662, endPoint y: 304, distance: 310.2
click at [662, 322] on p "I got the feedback from trainees that the design and structure is not clear. Th…" at bounding box center [587, 349] width 726 height 54
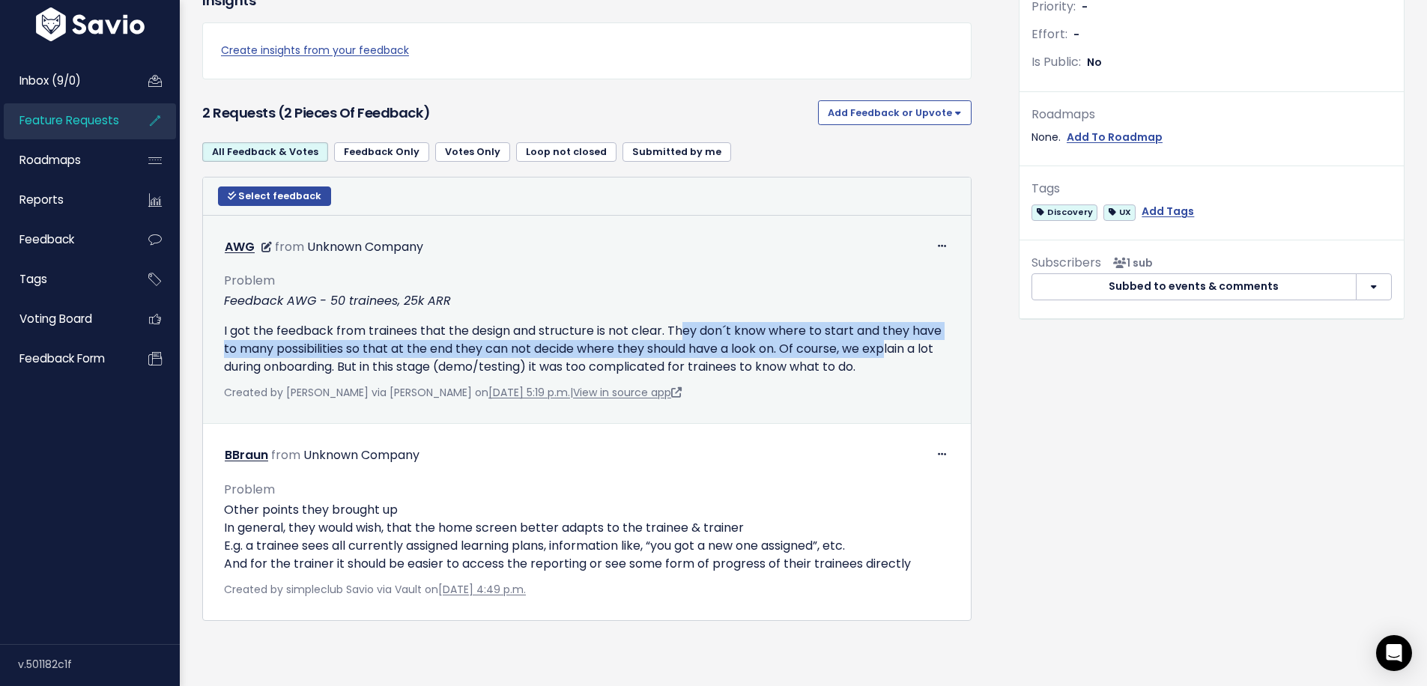
drag, startPoint x: 680, startPoint y: 307, endPoint x: 891, endPoint y: 333, distance: 212.1
click at [892, 333] on p "I got the feedback from trainees that the design and structure is not clear. Th…" at bounding box center [587, 349] width 726 height 54
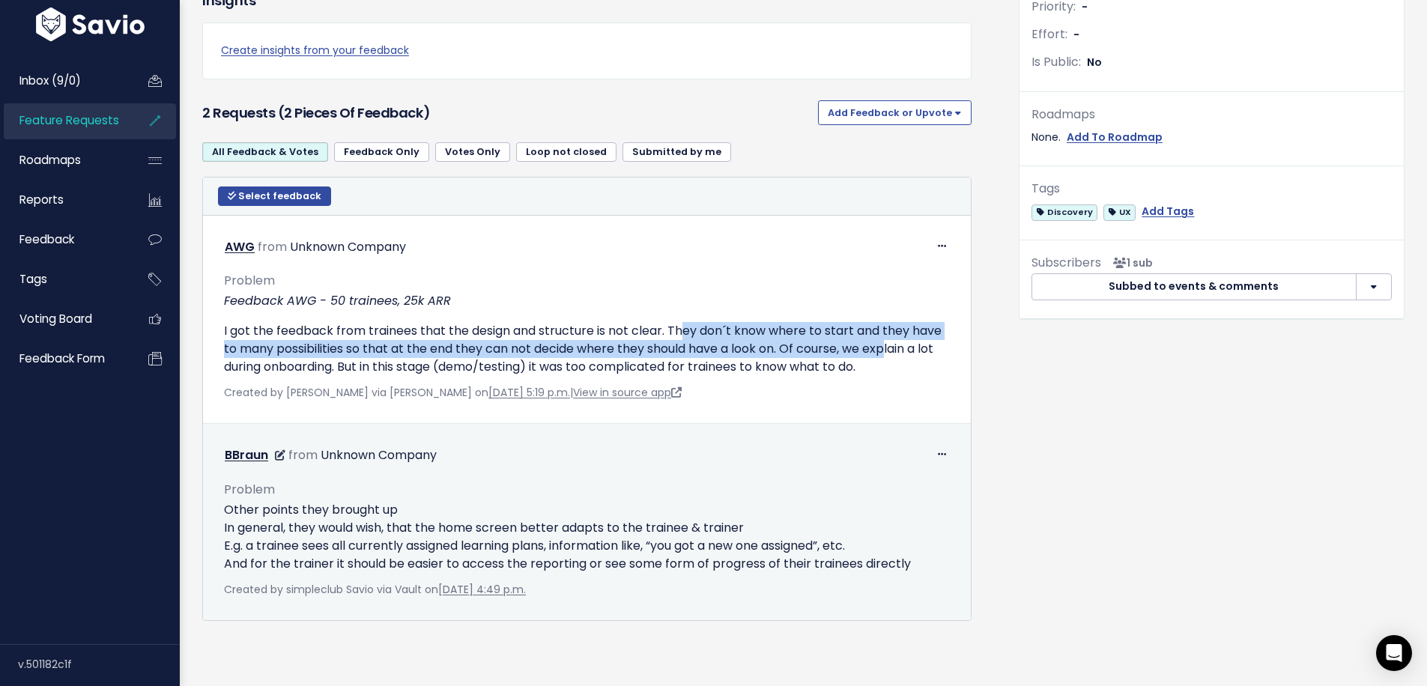
drag, startPoint x: 308, startPoint y: 509, endPoint x: 752, endPoint y: 512, distance: 444.3
click at [752, 512] on p "Other points they brought up In general, they would wish, that the home screen …" at bounding box center [587, 537] width 726 height 72
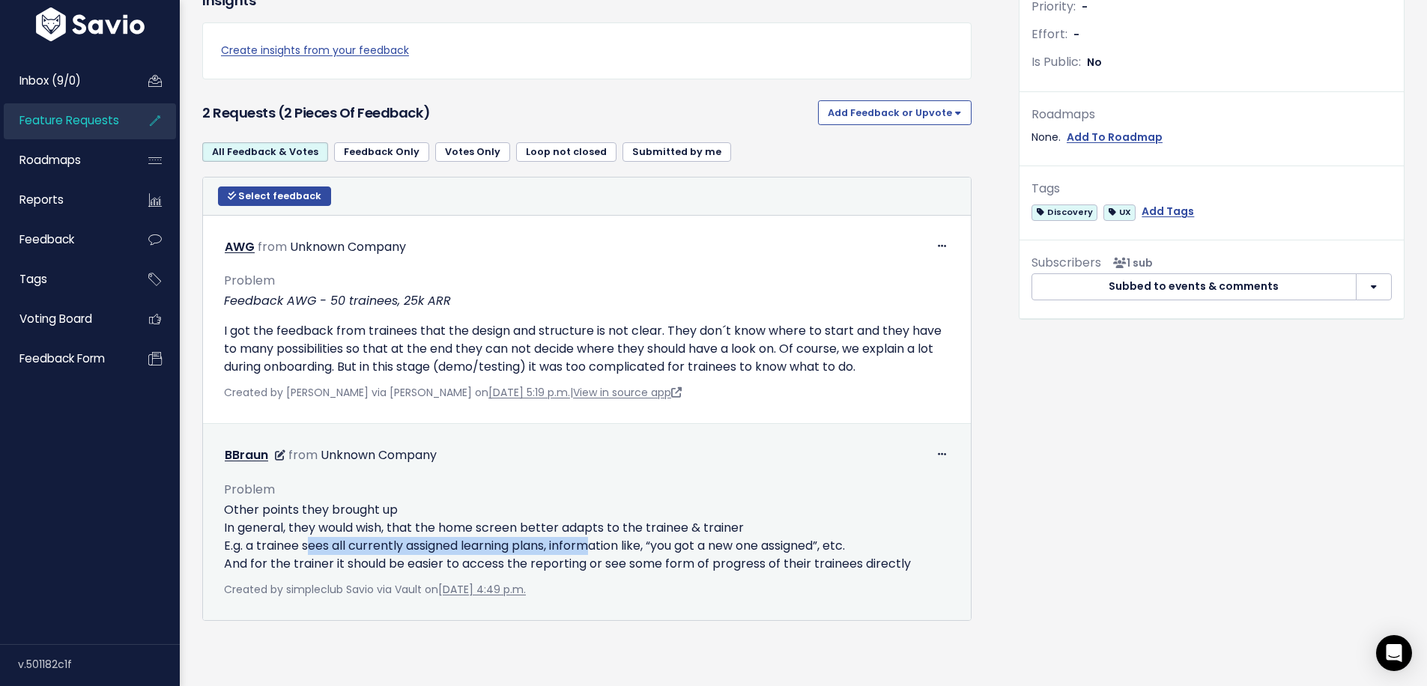
drag, startPoint x: 302, startPoint y: 526, endPoint x: 583, endPoint y: 525, distance: 280.9
click at [583, 525] on p "Other points they brought up In general, they would wish, that the home screen …" at bounding box center [587, 537] width 726 height 72
drag, startPoint x: 440, startPoint y: 541, endPoint x: 912, endPoint y: 536, distance: 472.8
click at [914, 538] on p "Other points they brought up In general, they would wish, that the home screen …" at bounding box center [587, 537] width 726 height 72
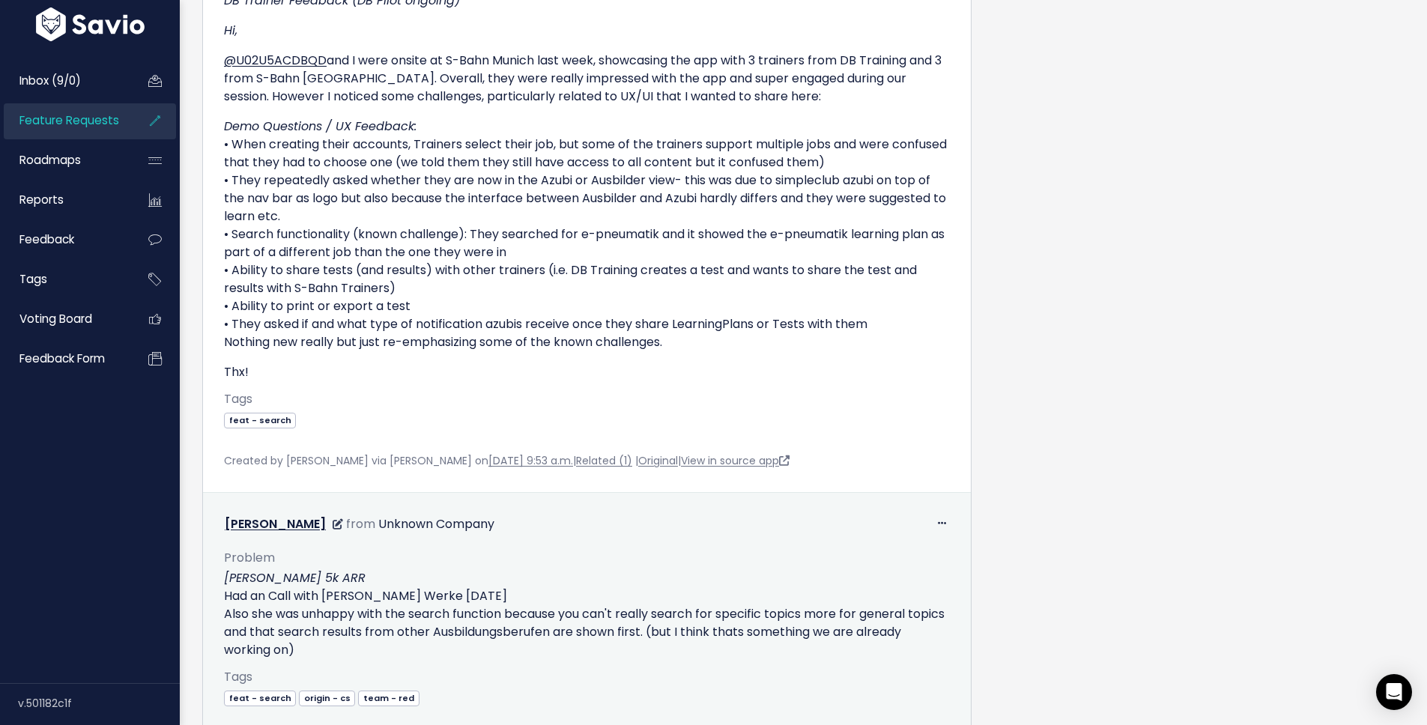
scroll to position [740, 0]
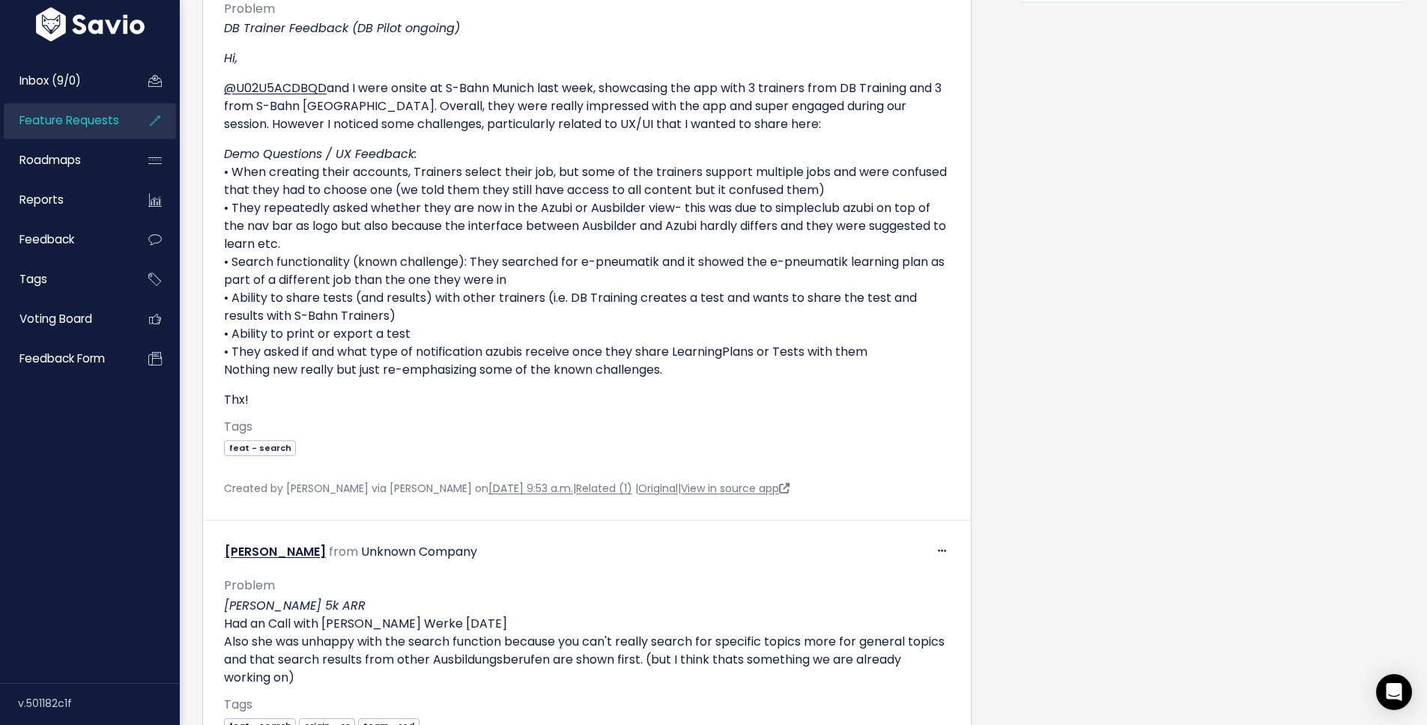
click at [78, 129] on link "Feature Requests" at bounding box center [64, 120] width 121 height 34
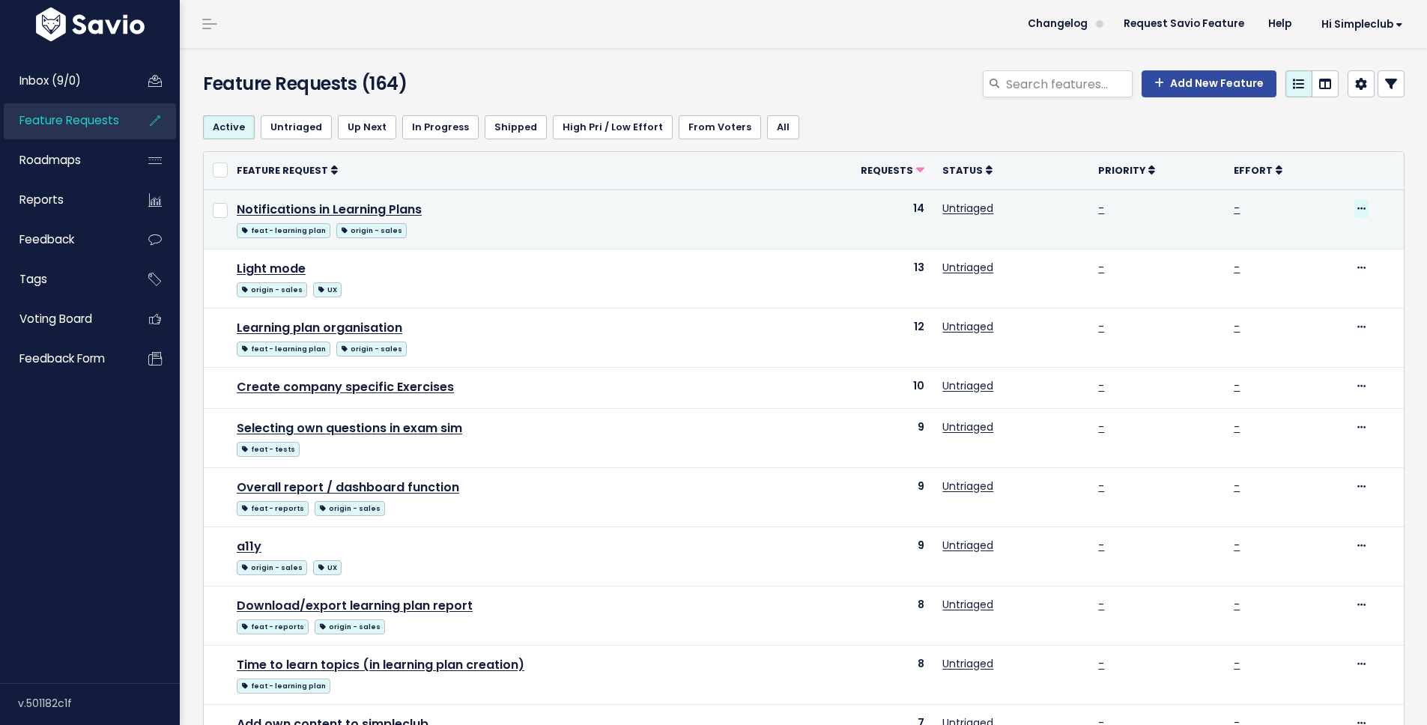
click at [1354, 214] on span at bounding box center [1361, 208] width 14 height 19
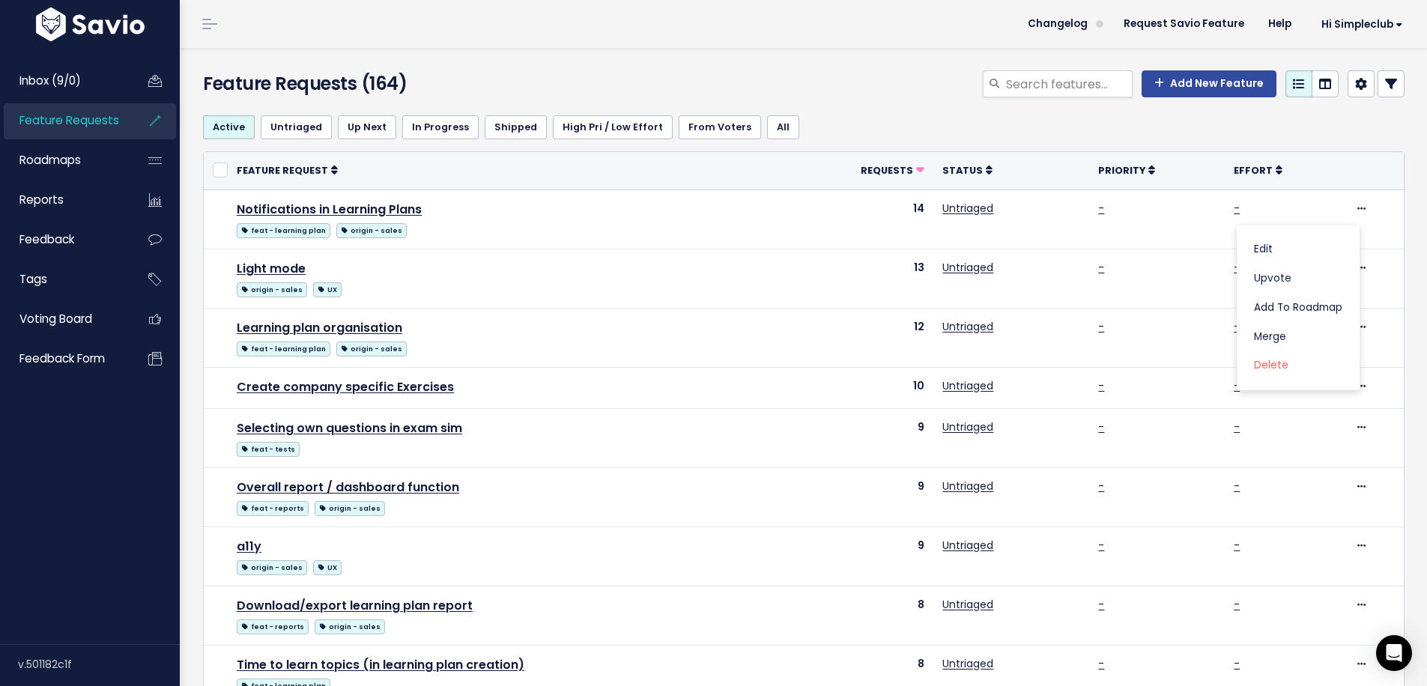
click at [917, 88] on div "Add New Feature" at bounding box center [1008, 86] width 817 height 33
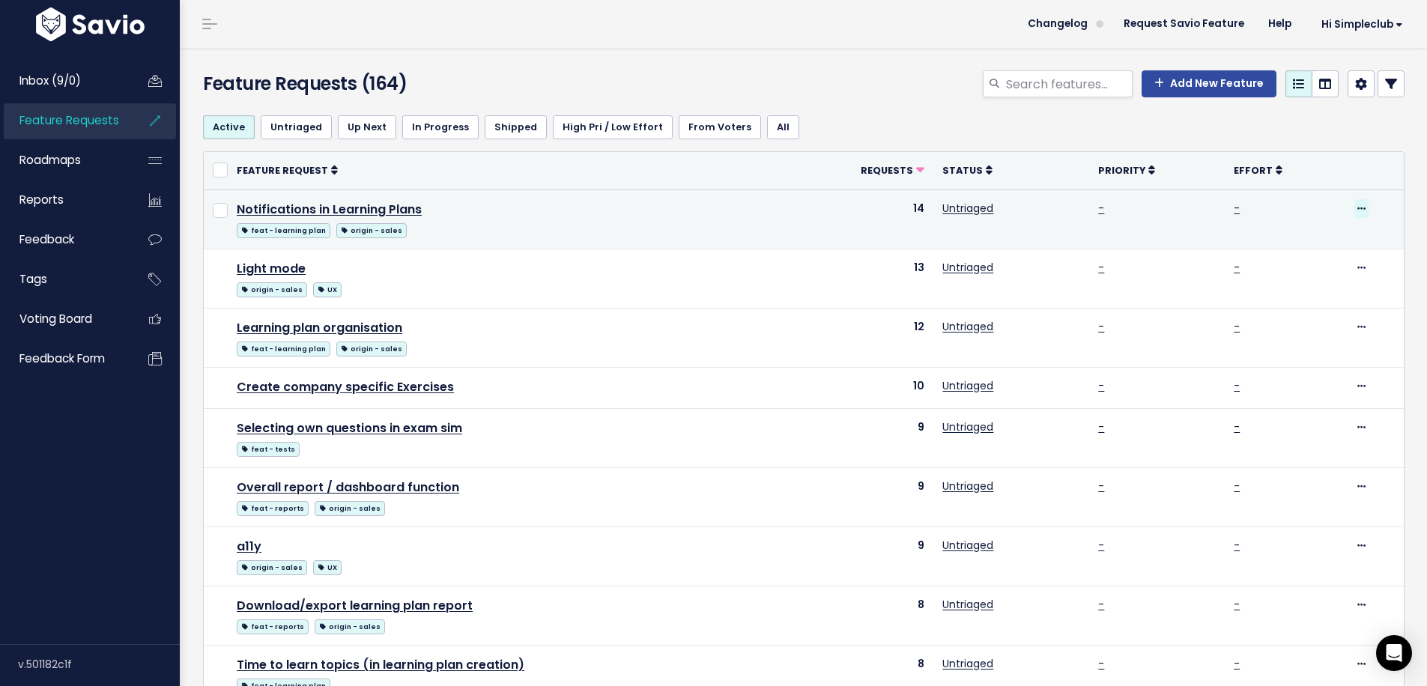
click at [1357, 210] on icon at bounding box center [1361, 210] width 8 height 10
click at [1290, 273] on link "Upvote" at bounding box center [1298, 278] width 111 height 29
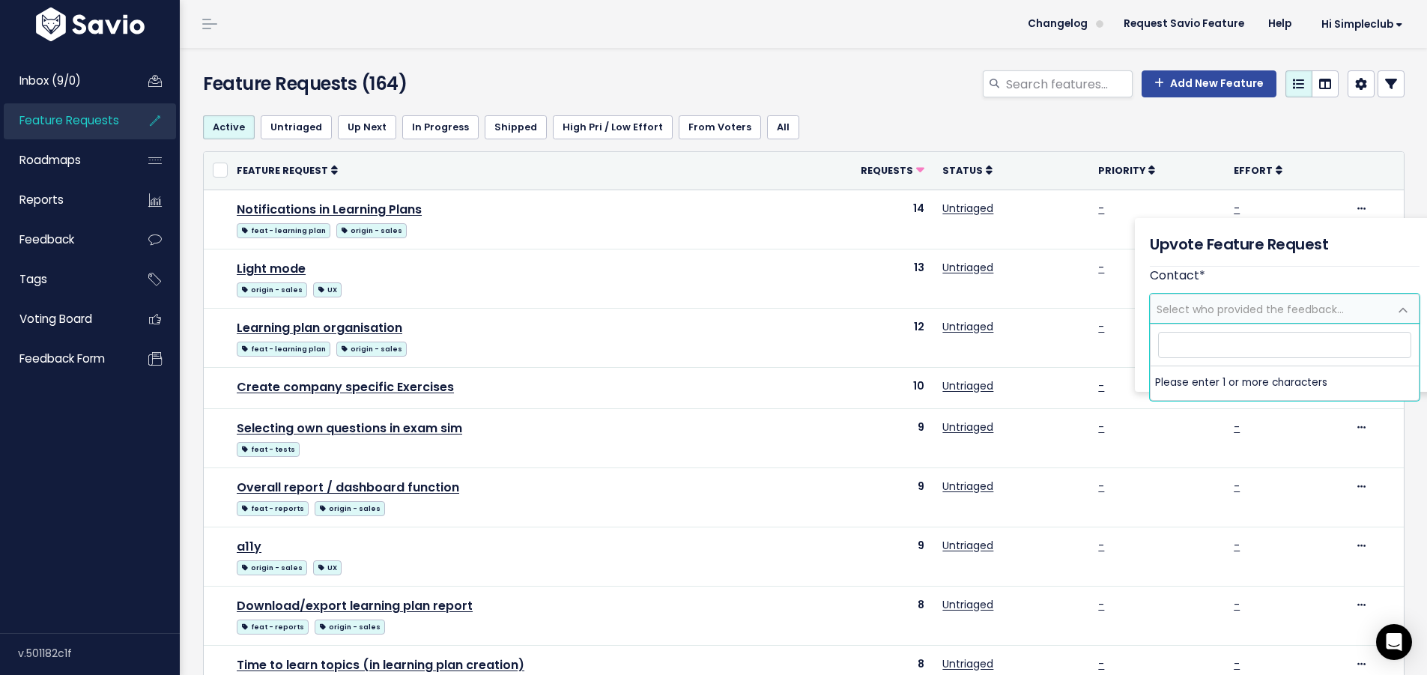
click at [805, 98] on div "Add New Feature" at bounding box center [1008, 86] width 817 height 33
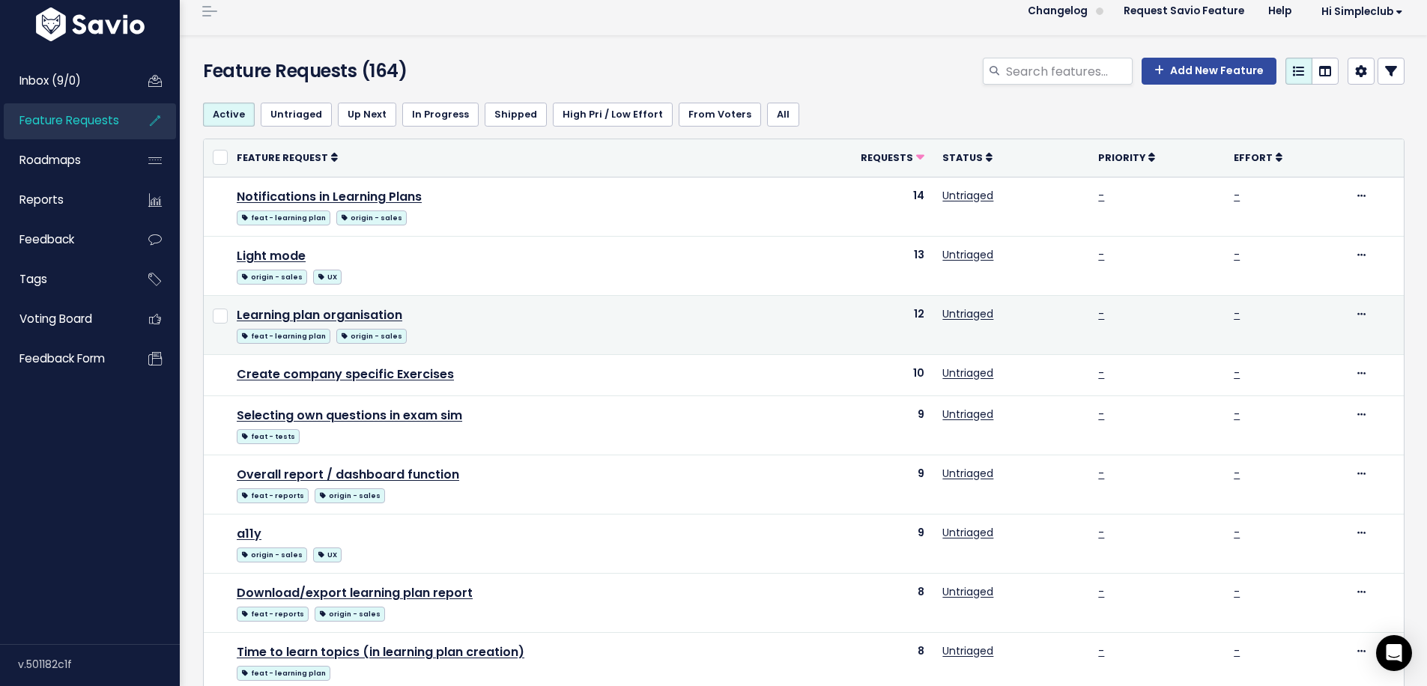
scroll to position [28, 0]
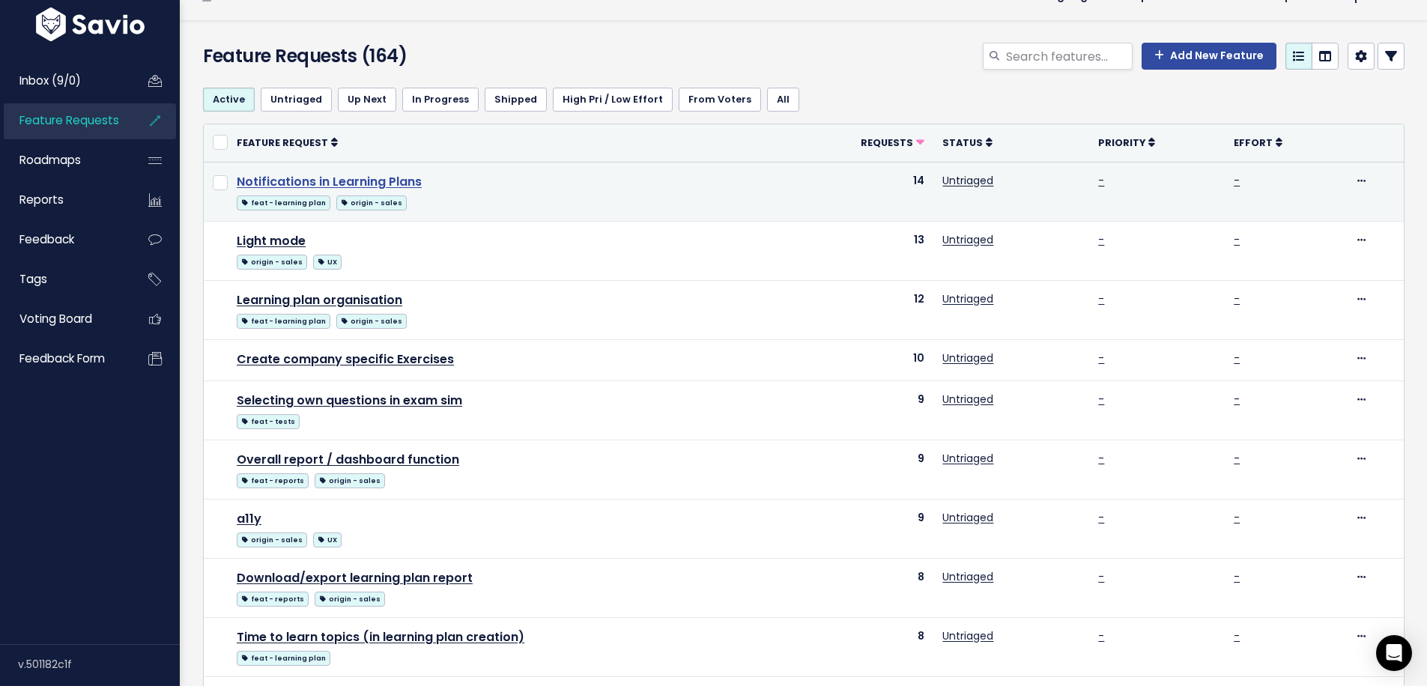
click at [336, 181] on link "Notifications in Learning Plans" at bounding box center [329, 181] width 185 height 17
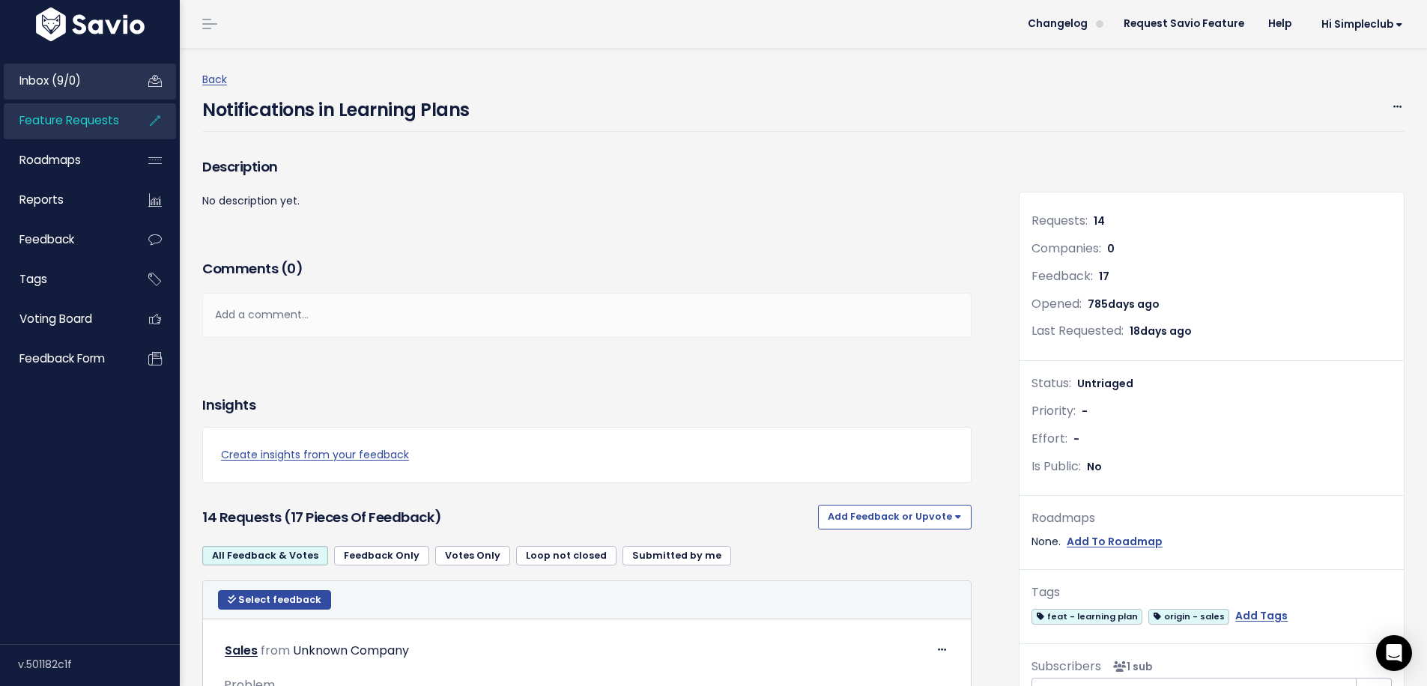
click at [71, 81] on span "Inbox (9/0)" at bounding box center [49, 81] width 61 height 16
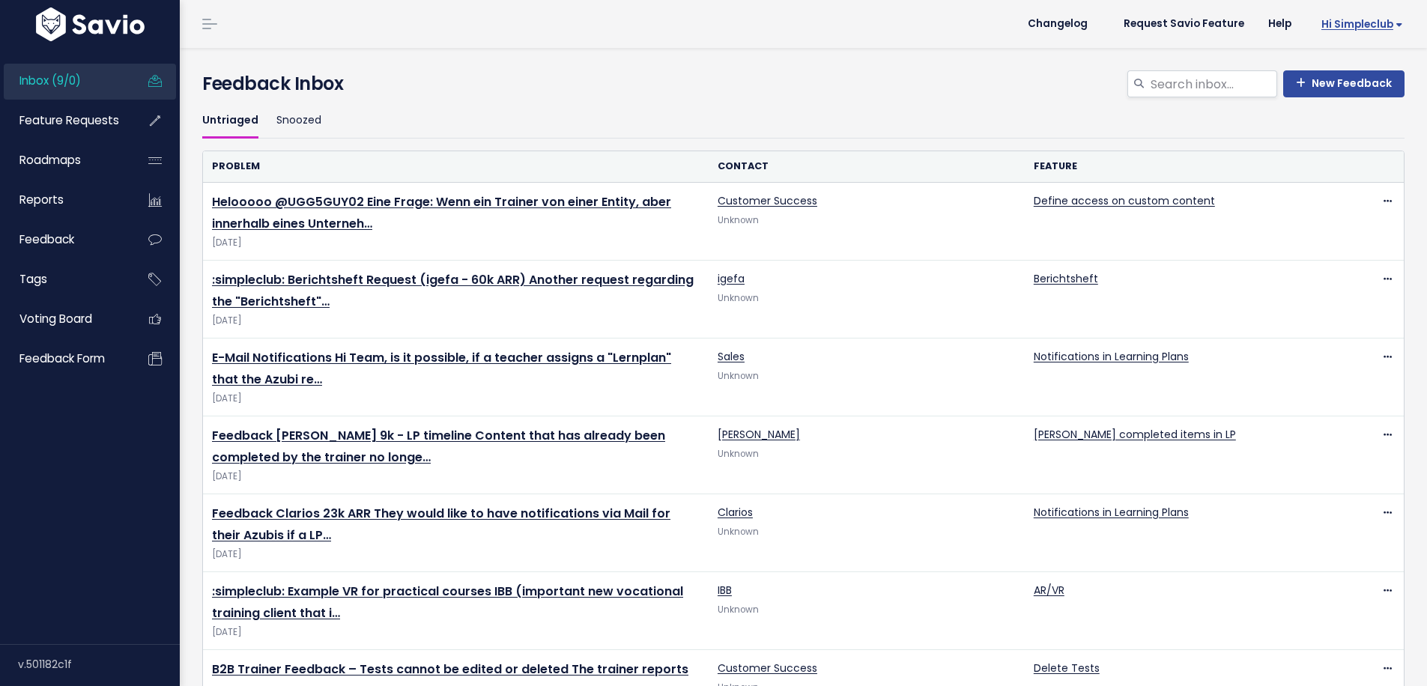
click at [1374, 27] on span "Hi simpleclub" at bounding box center [1363, 24] width 82 height 11
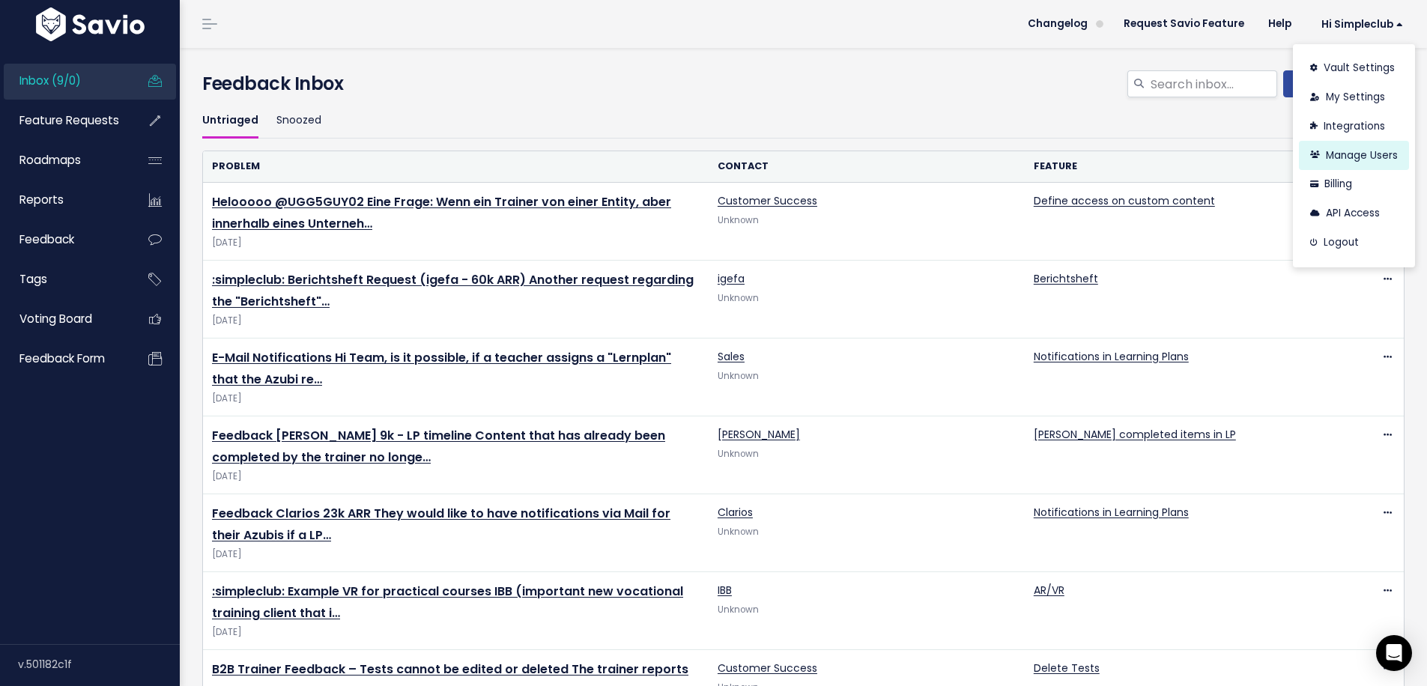
click at [1326, 153] on link "Manage Users" at bounding box center [1354, 155] width 110 height 29
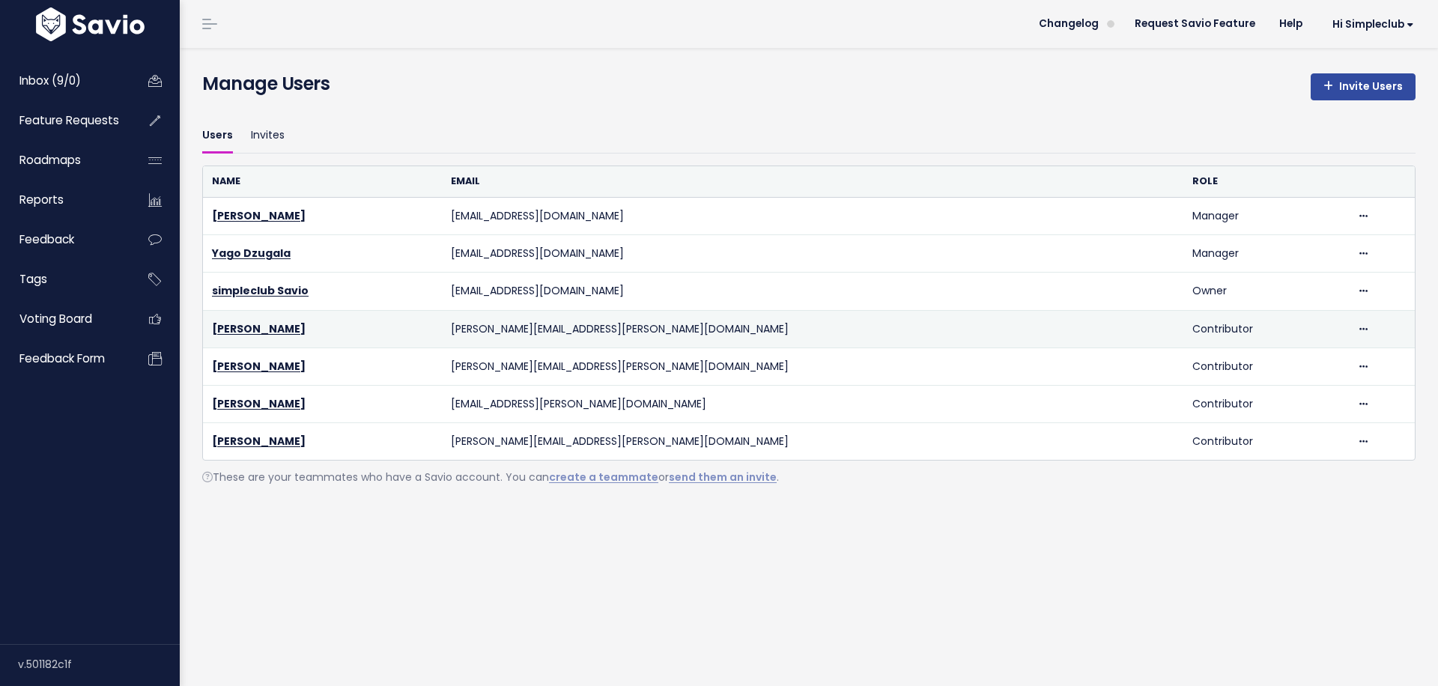
click at [1184, 325] on td "Contributor" at bounding box center [1266, 328] width 164 height 37
click at [1348, 324] on td "Delete" at bounding box center [1381, 328] width 67 height 37
click at [1360, 330] on icon at bounding box center [1364, 330] width 8 height 10
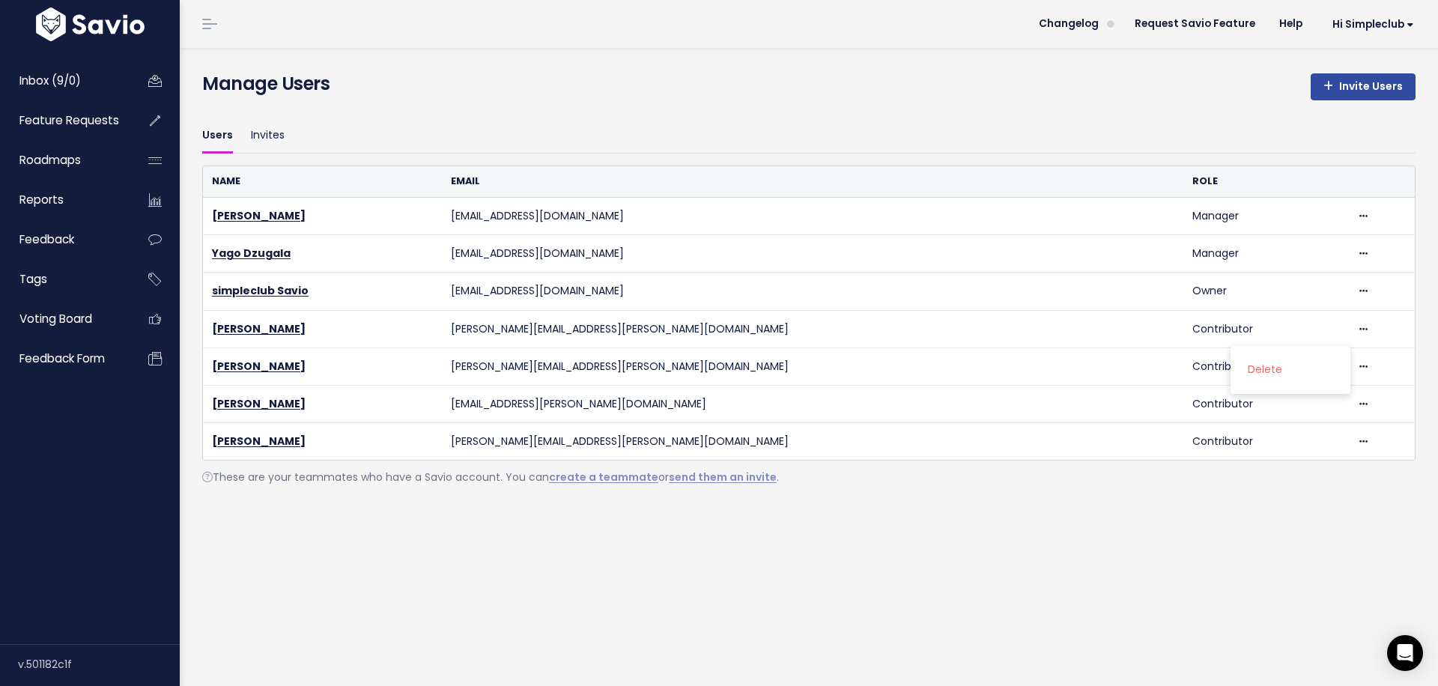
click at [1035, 522] on div "Users Invites Name Email Role [PERSON_NAME] [EMAIL_ADDRESS][DOMAIN_NAME] Manage…" at bounding box center [809, 312] width 1236 height 419
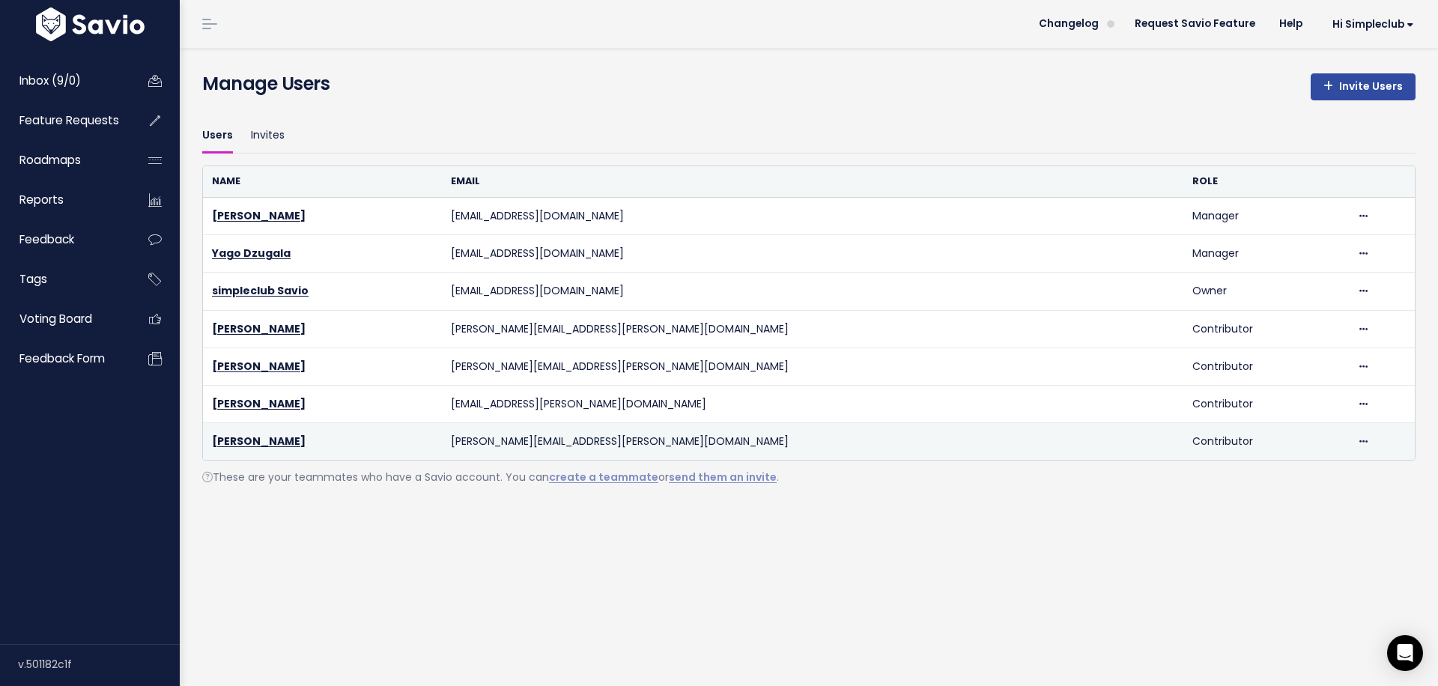
click at [1184, 438] on td "Contributor" at bounding box center [1266, 441] width 164 height 37
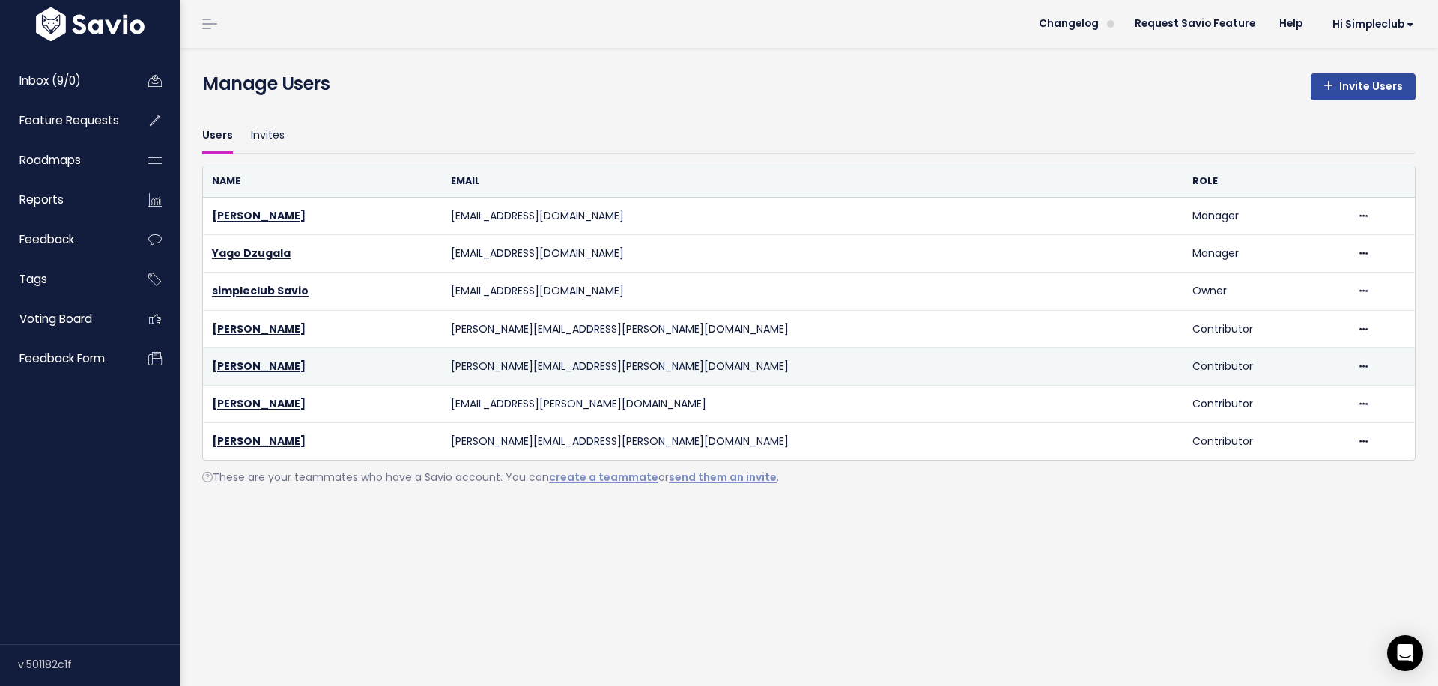
click at [1184, 367] on td "Contributor" at bounding box center [1266, 366] width 164 height 37
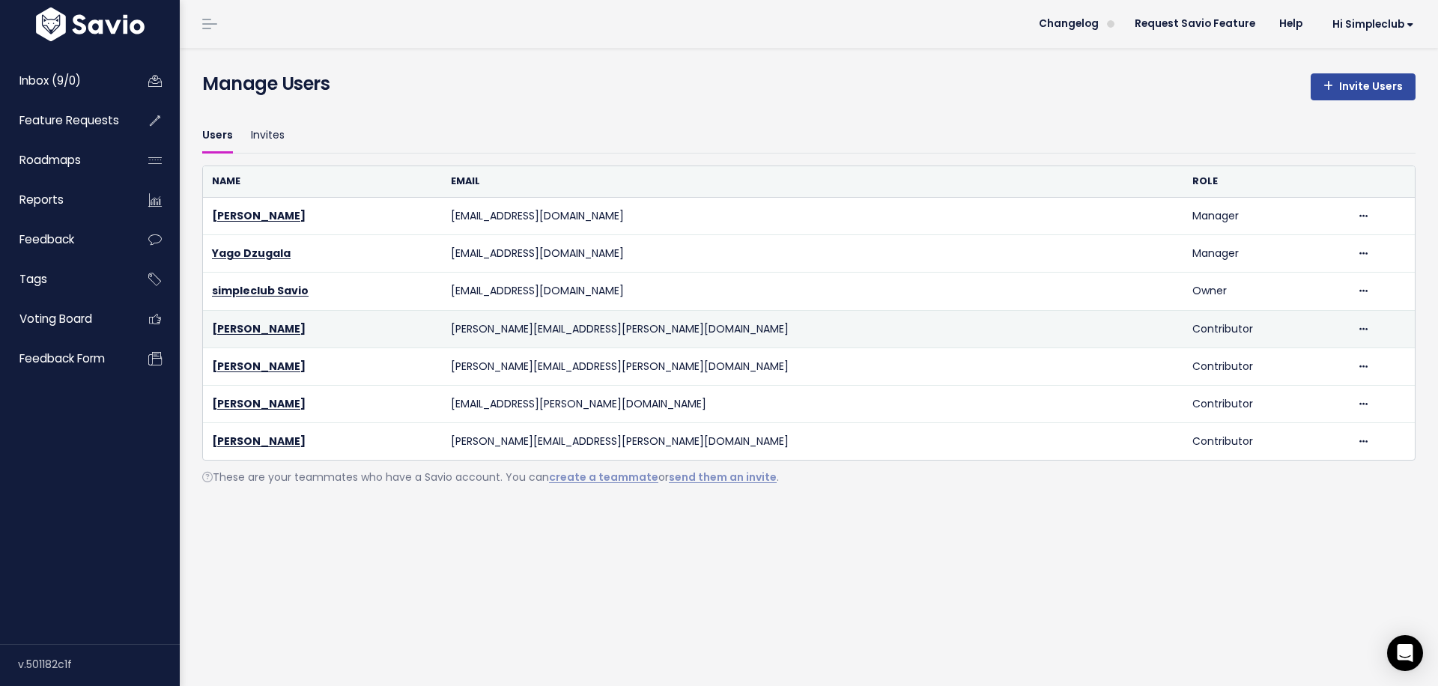
click at [1184, 333] on td "Contributor" at bounding box center [1266, 328] width 164 height 37
click at [1184, 330] on td "Contributor" at bounding box center [1266, 328] width 164 height 37
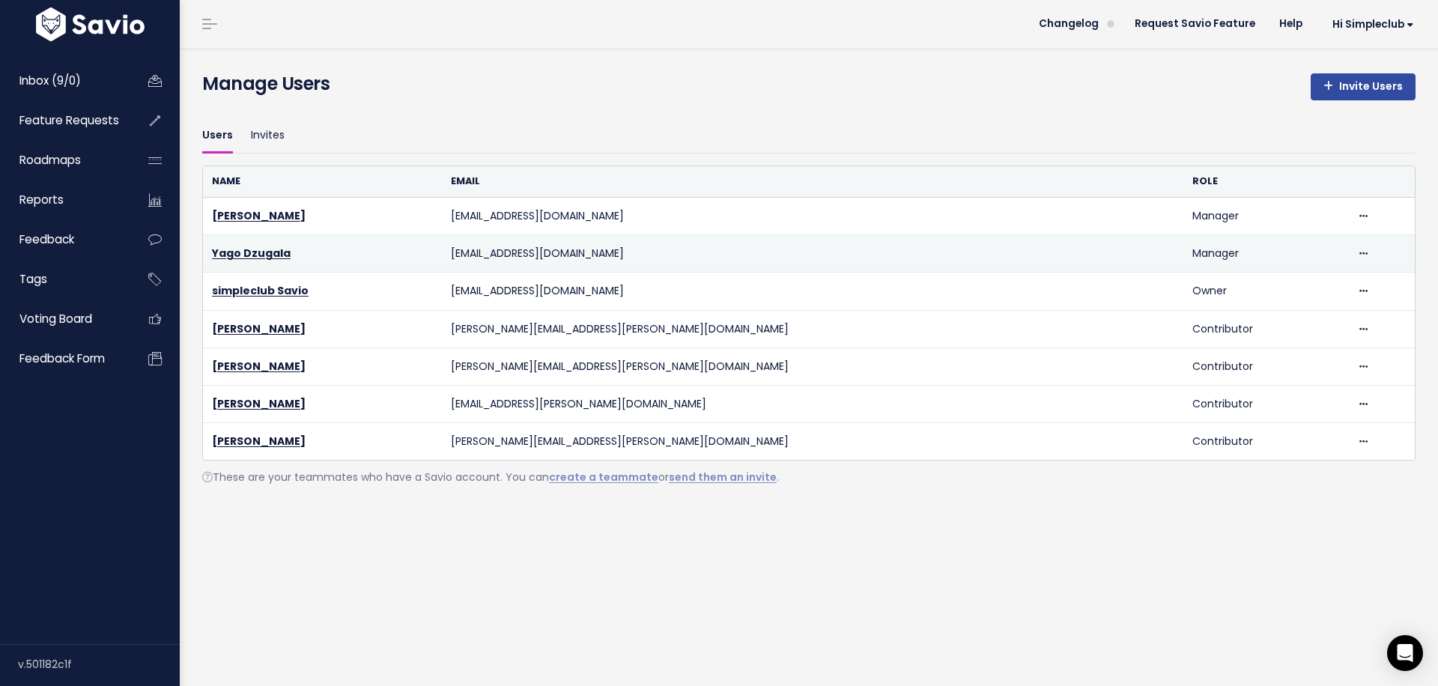
drag, startPoint x: 1093, startPoint y: 211, endPoint x: 1178, endPoint y: 268, distance: 103.1
click at [1178, 269] on tbody "Dmitry Khromov dmitry.khromov@simpleclub.com Manager Delete Yago Dzugala yago.d…" at bounding box center [809, 329] width 1212 height 263
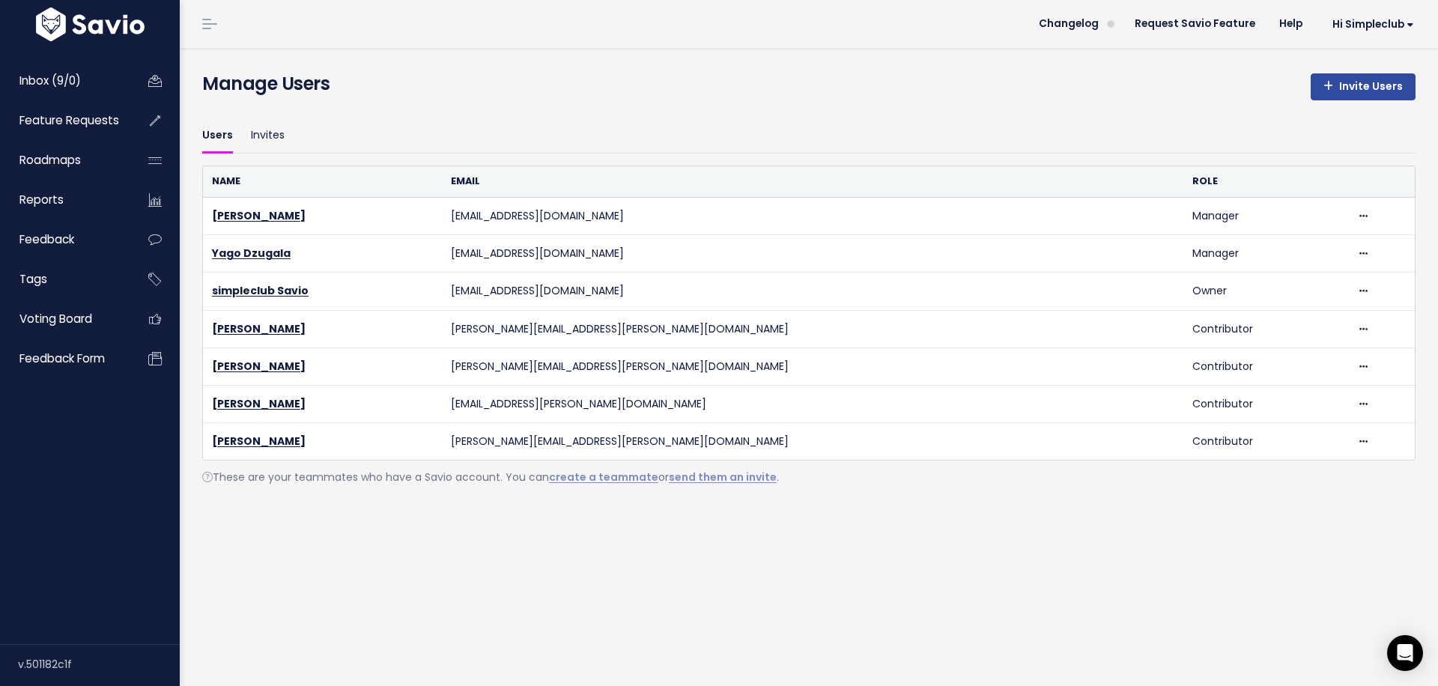
click at [1201, 640] on div "Manage Users Invite Users Users Invites Name Email Role Dmitry Khromov dmitry.k…" at bounding box center [809, 367] width 1259 height 638
click at [64, 85] on span "Inbox (9/0)" at bounding box center [49, 81] width 61 height 16
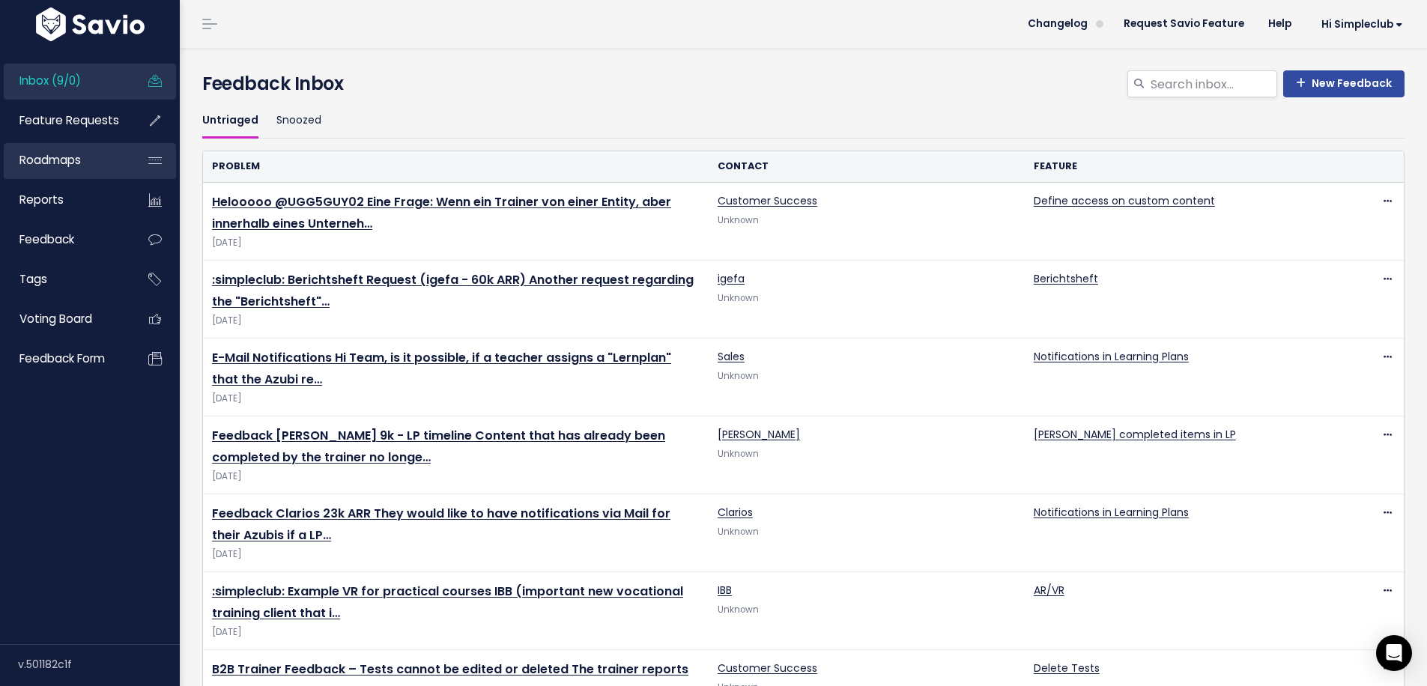
click at [79, 165] on span "Roadmaps" at bounding box center [49, 160] width 61 height 16
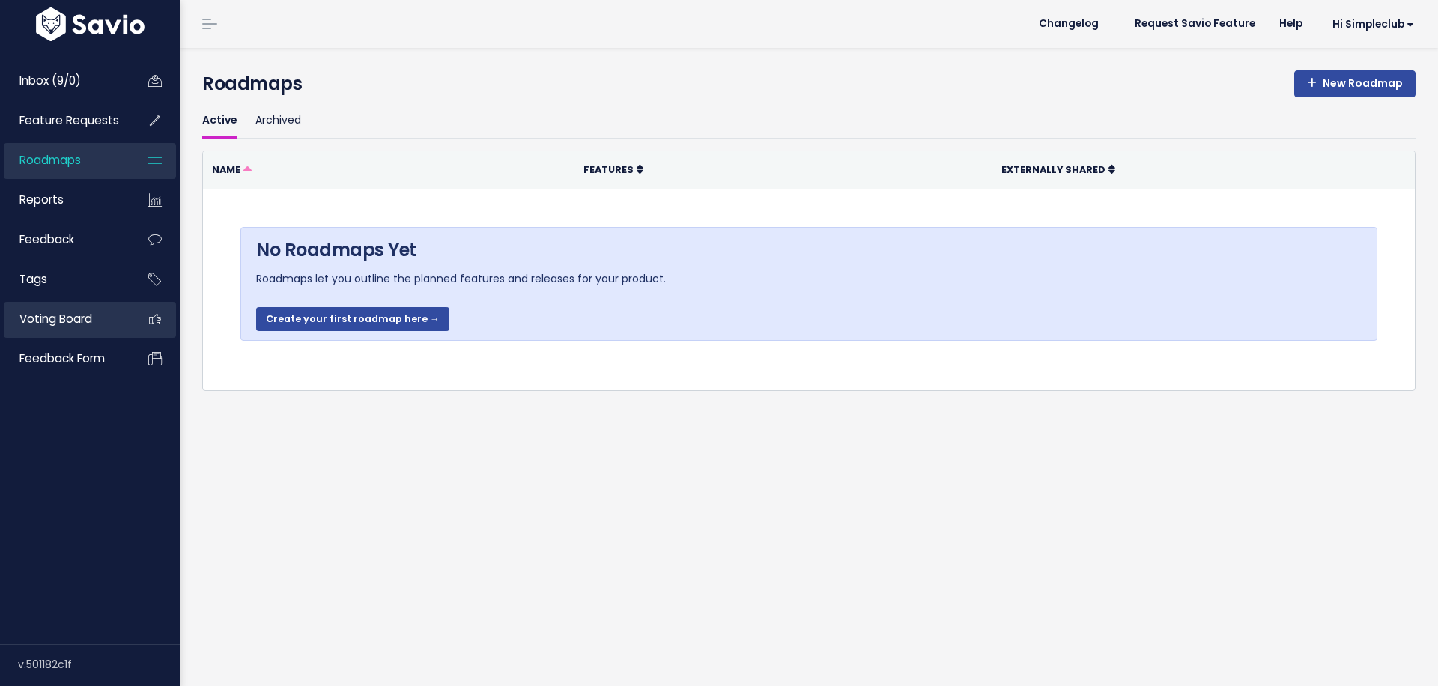
click at [112, 315] on link "Voting Board" at bounding box center [64, 319] width 121 height 34
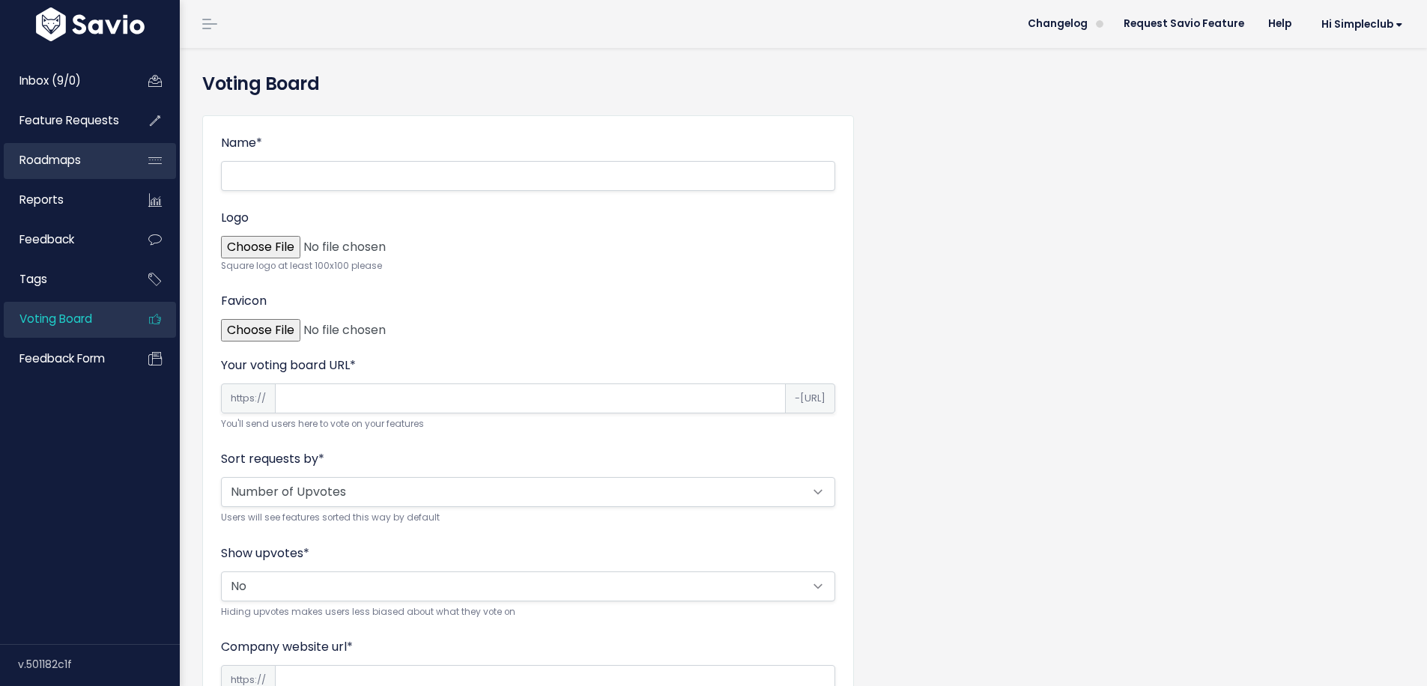
click at [88, 164] on link "Roadmaps" at bounding box center [64, 160] width 121 height 34
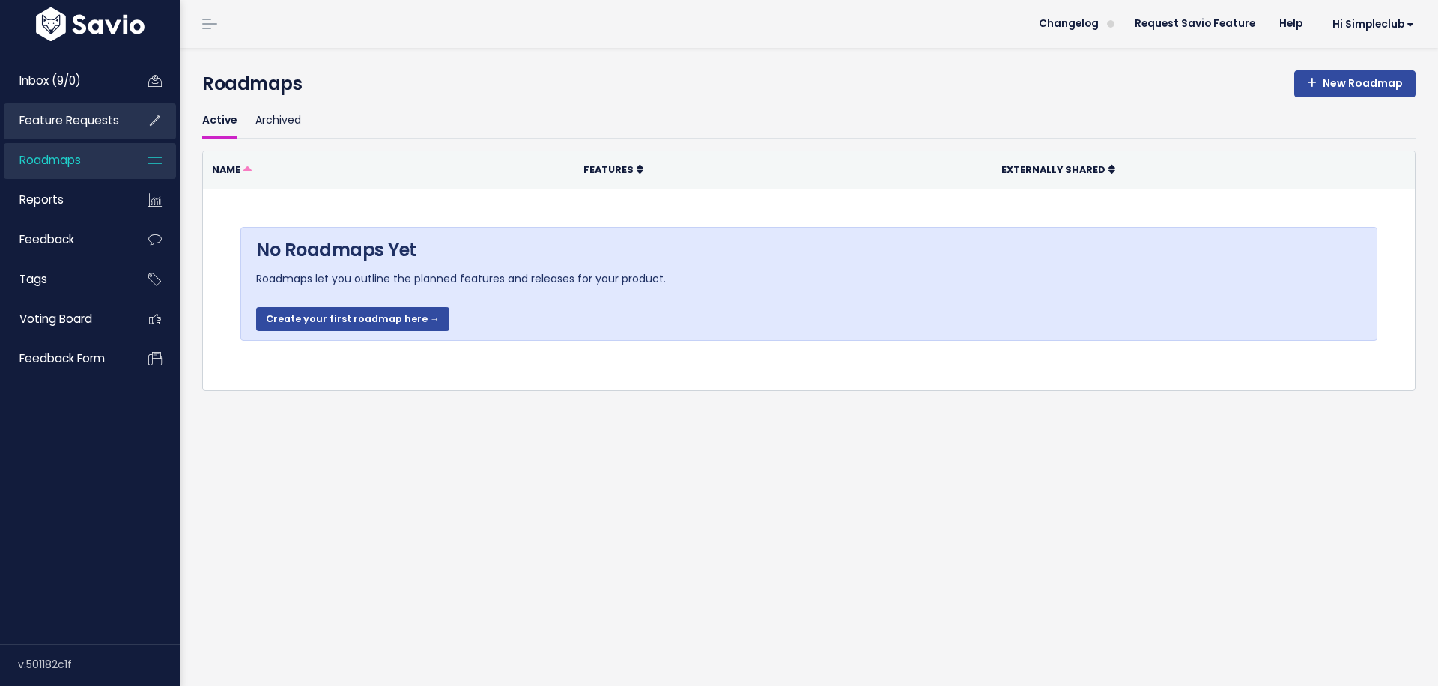
click at [40, 115] on span "Feature Requests" at bounding box center [69, 120] width 100 height 16
